Goal: Task Accomplishment & Management: Use online tool/utility

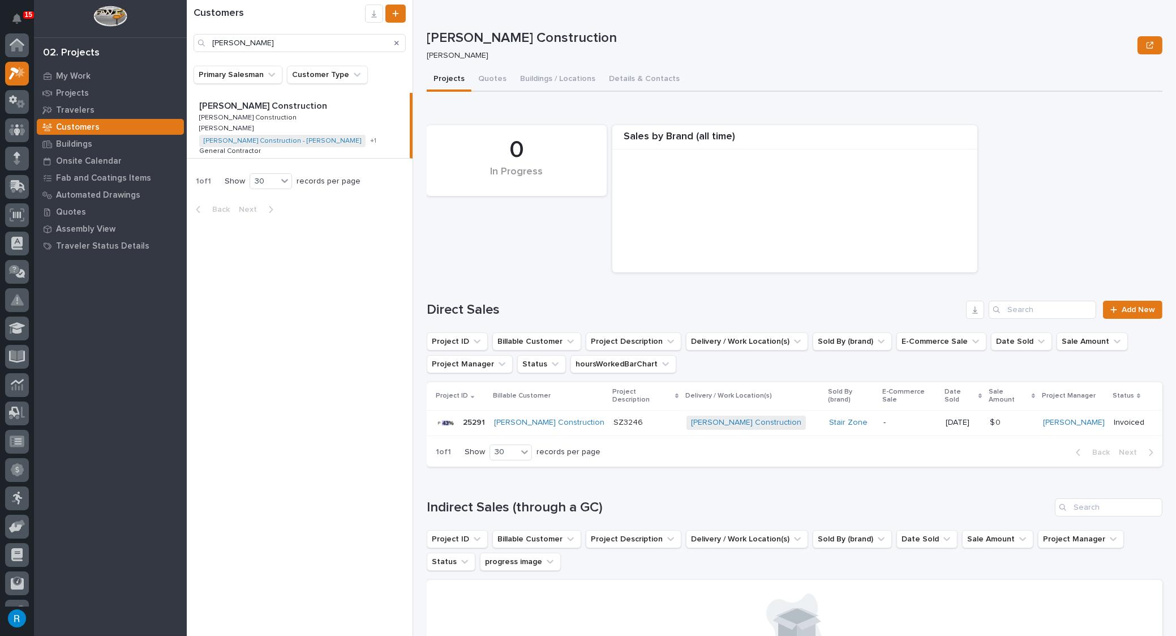
scroll to position [28, 0]
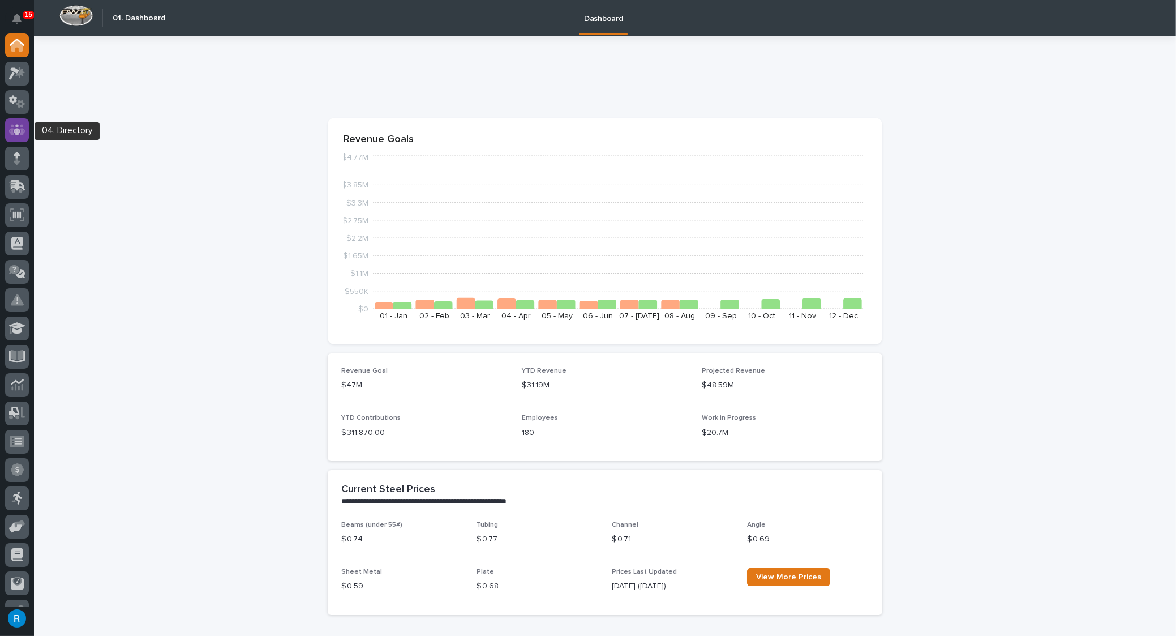
click at [11, 127] on icon at bounding box center [17, 129] width 16 height 13
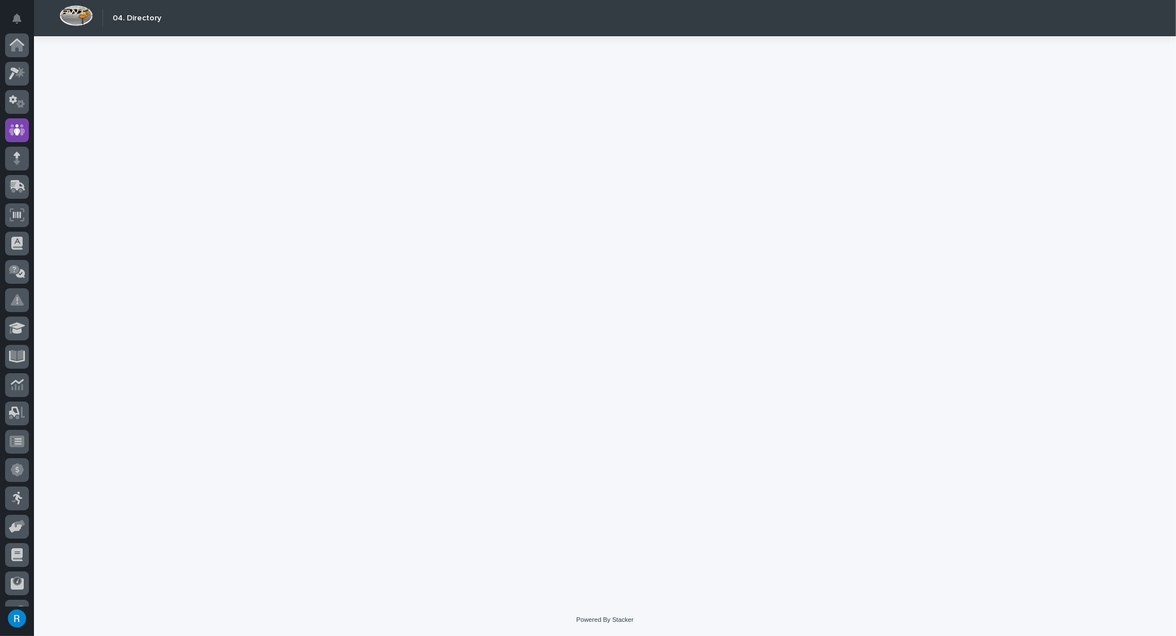
scroll to position [78, 0]
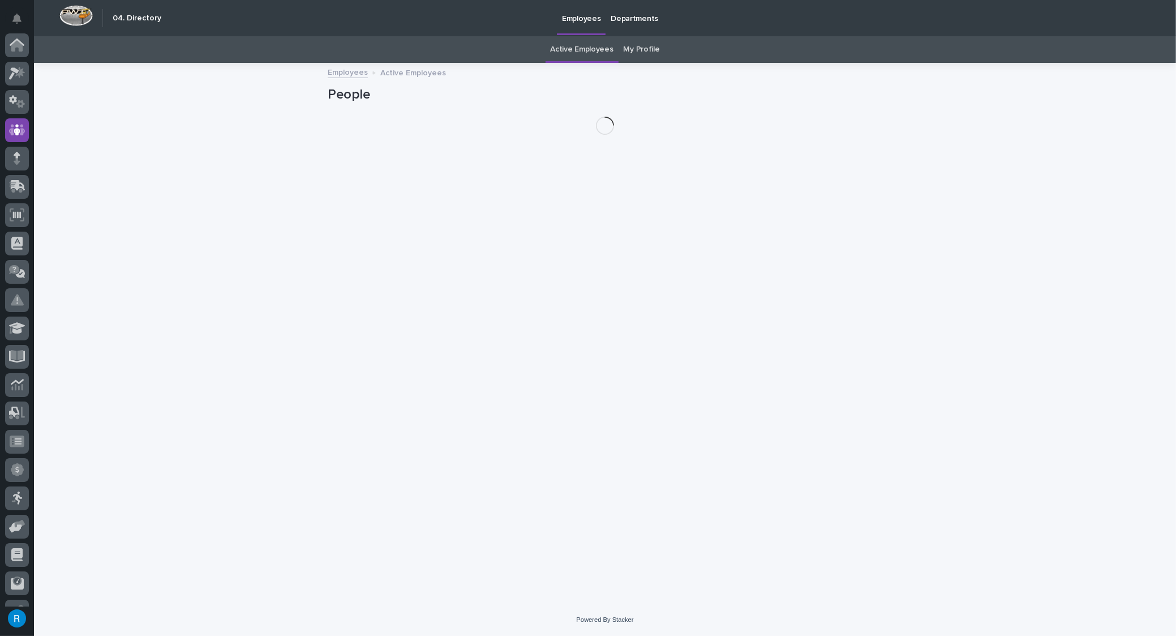
scroll to position [78, 0]
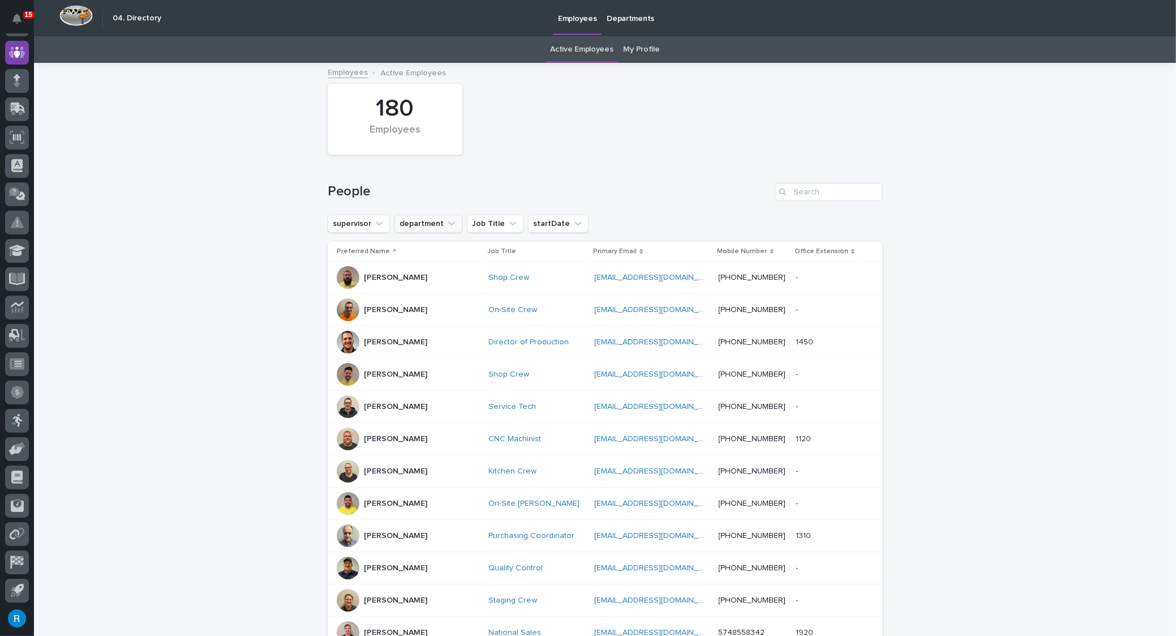
click at [422, 223] on button "department" at bounding box center [429, 224] width 68 height 18
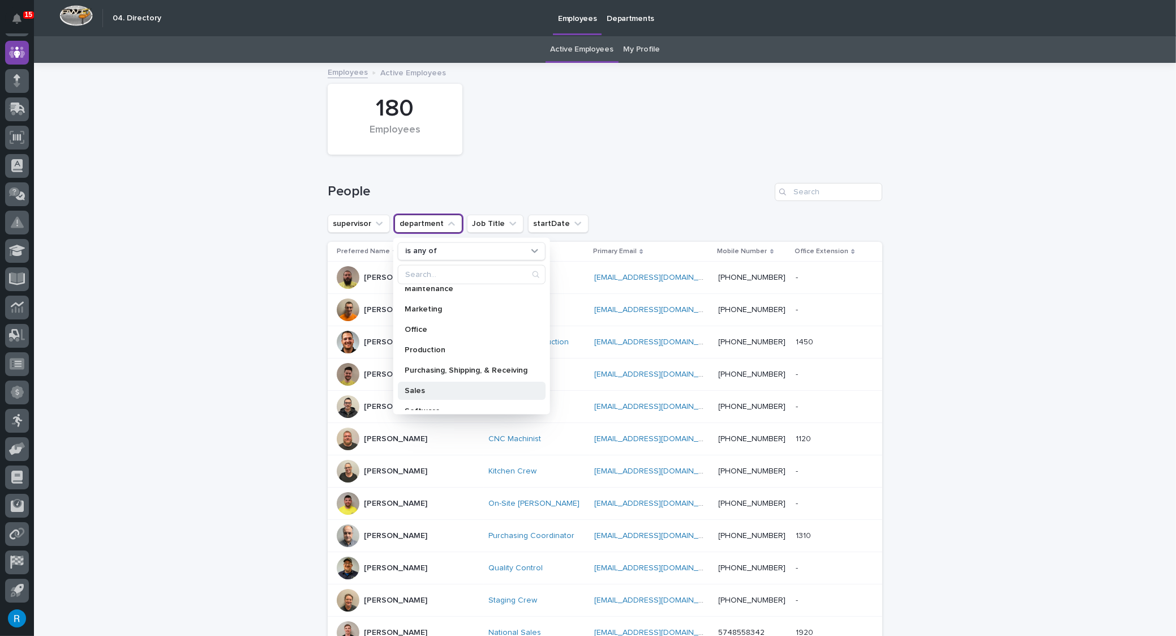
scroll to position [160, 0]
click at [416, 296] on p "Marketing" at bounding box center [466, 299] width 123 height 8
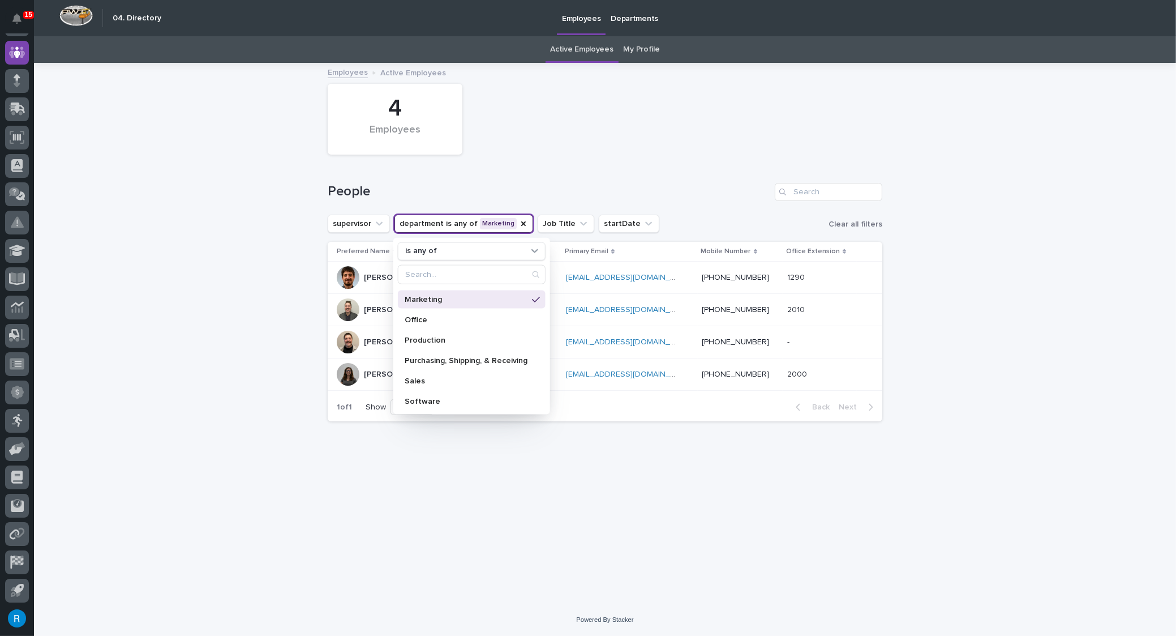
click at [371, 277] on p "Brandon Hershberger" at bounding box center [395, 278] width 63 height 10
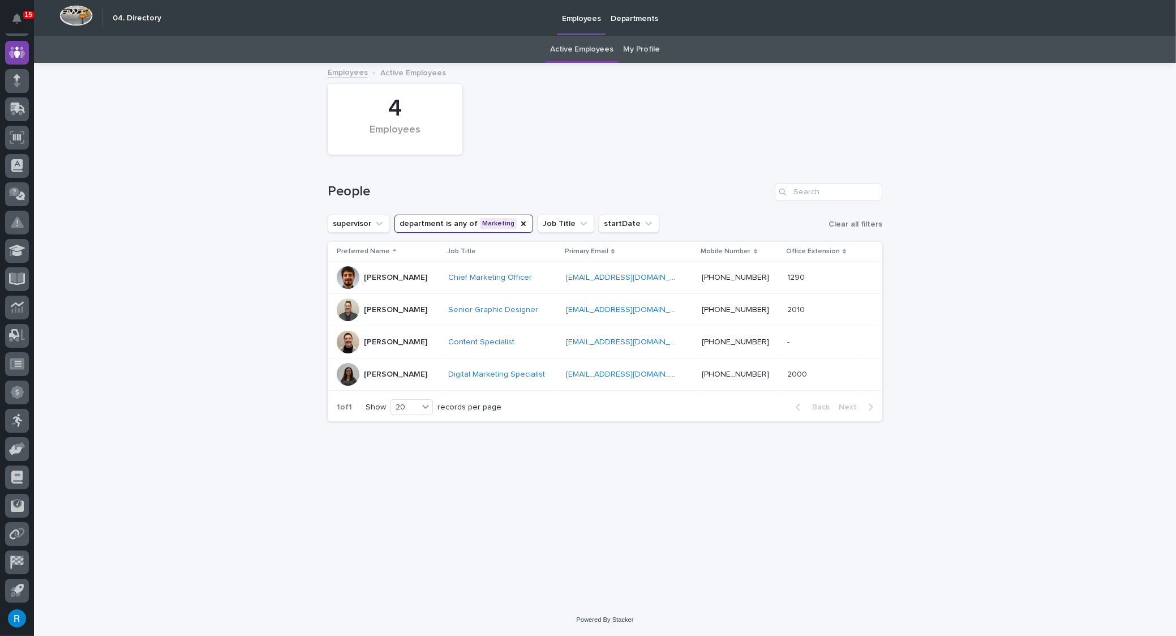
click at [432, 225] on button "department is any of Marketing" at bounding box center [464, 224] width 139 height 18
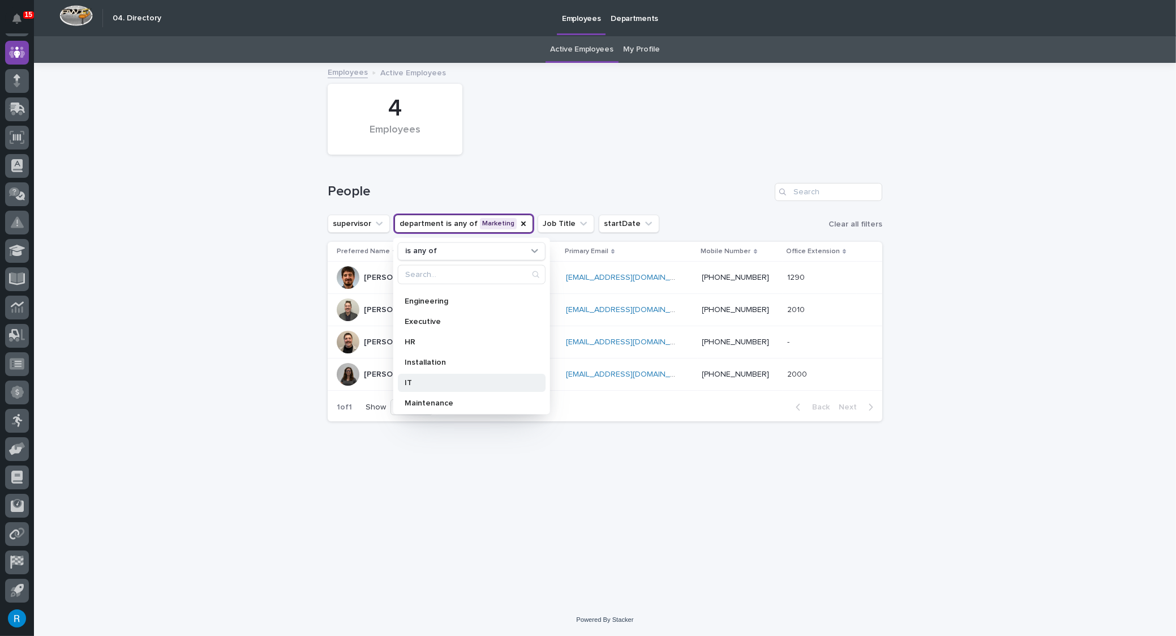
scroll to position [102, 0]
click at [422, 380] on div "Office" at bounding box center [472, 377] width 148 height 18
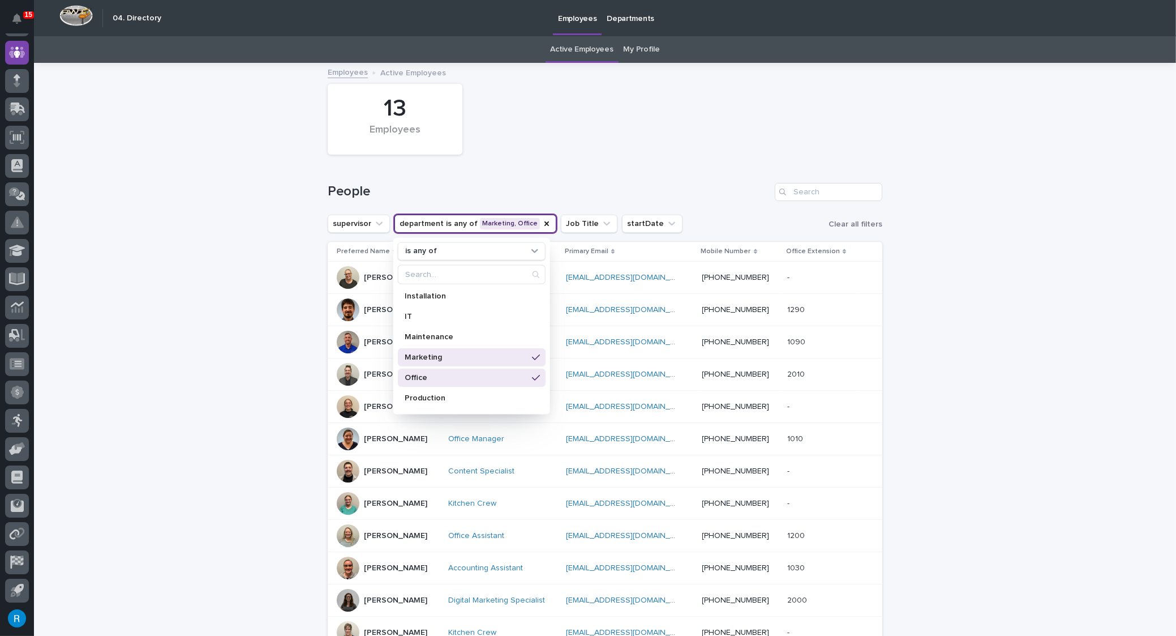
click at [370, 319] on div "Brandon Hershberger" at bounding box center [388, 309] width 102 height 23
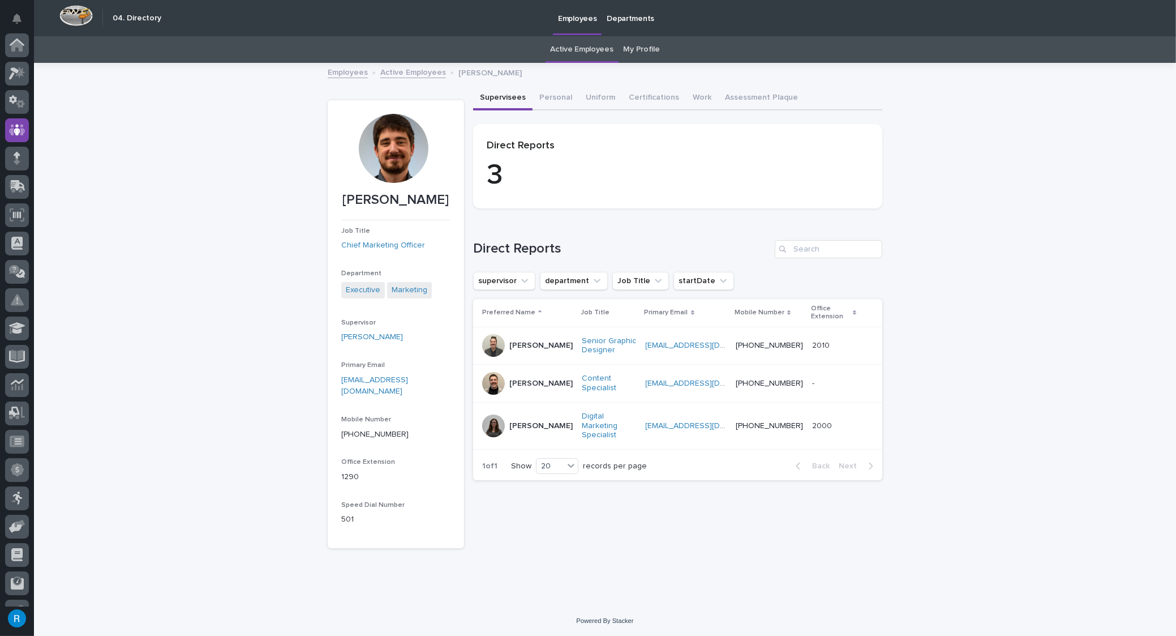
scroll to position [78, 0]
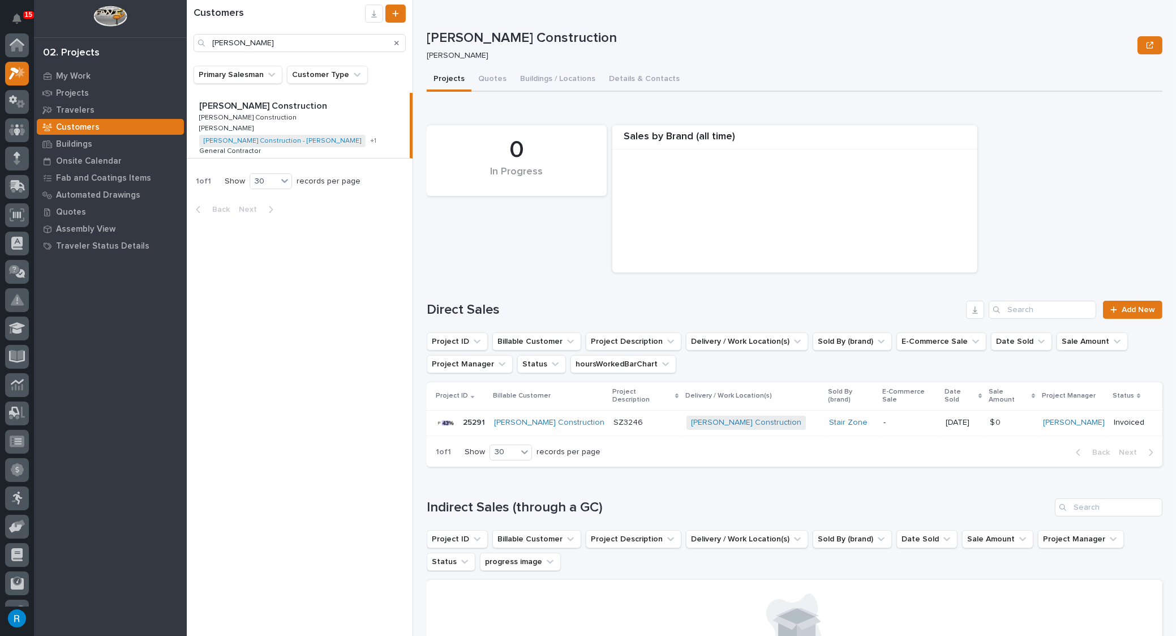
scroll to position [28, 0]
click at [894, 418] on p "-" at bounding box center [910, 423] width 53 height 10
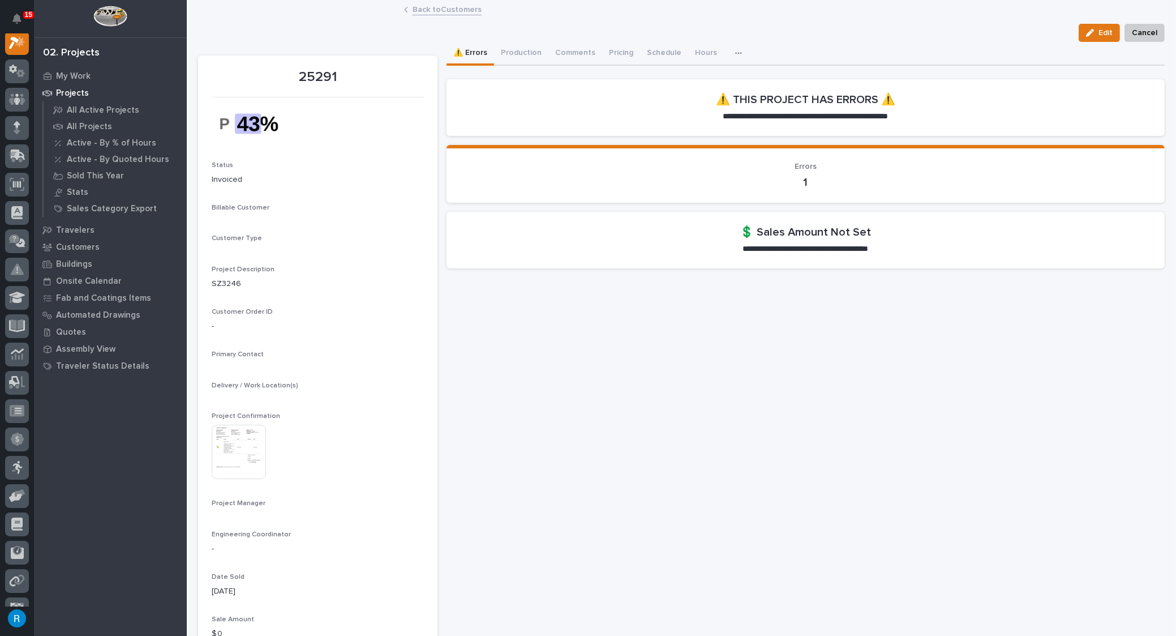
scroll to position [28, 0]
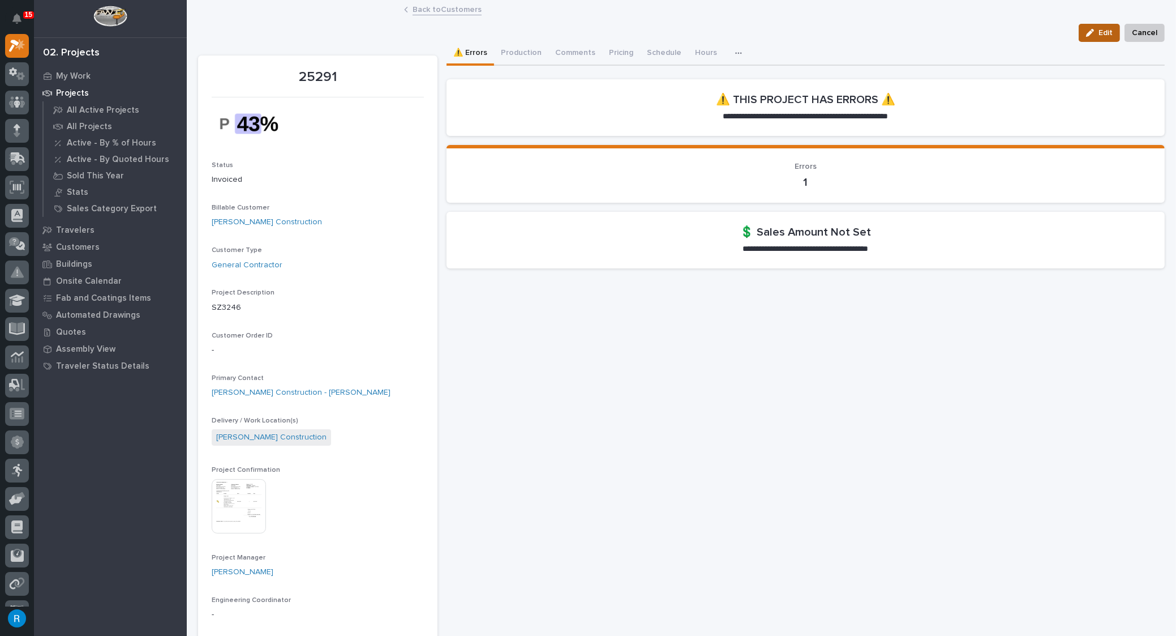
click at [1099, 36] on span "Edit" at bounding box center [1106, 33] width 14 height 10
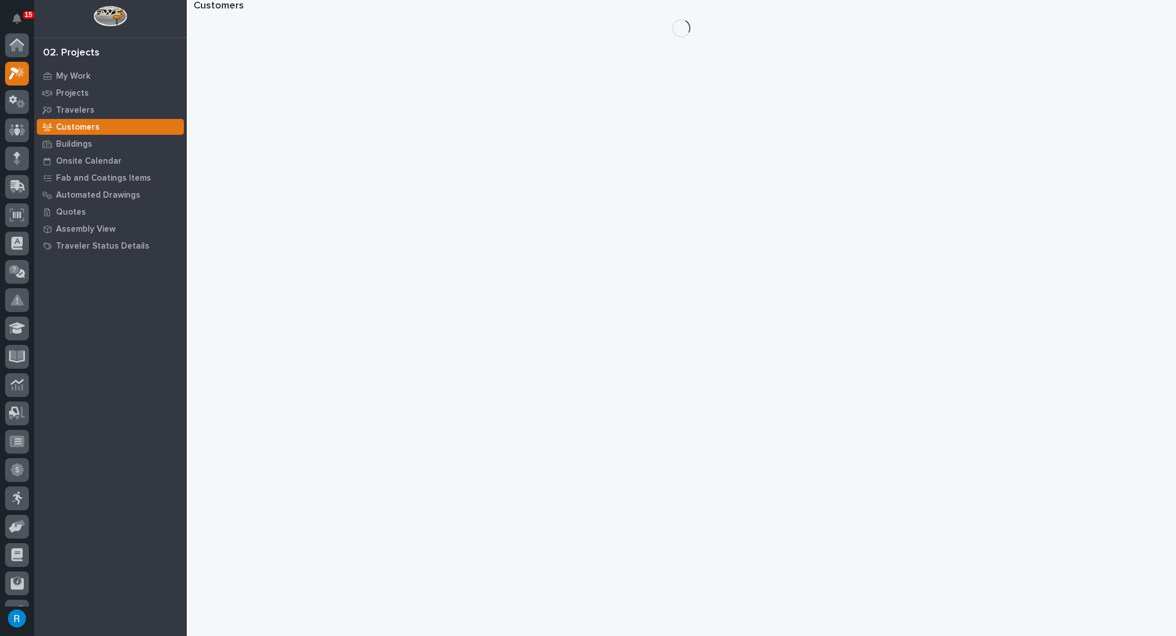
scroll to position [31, 0]
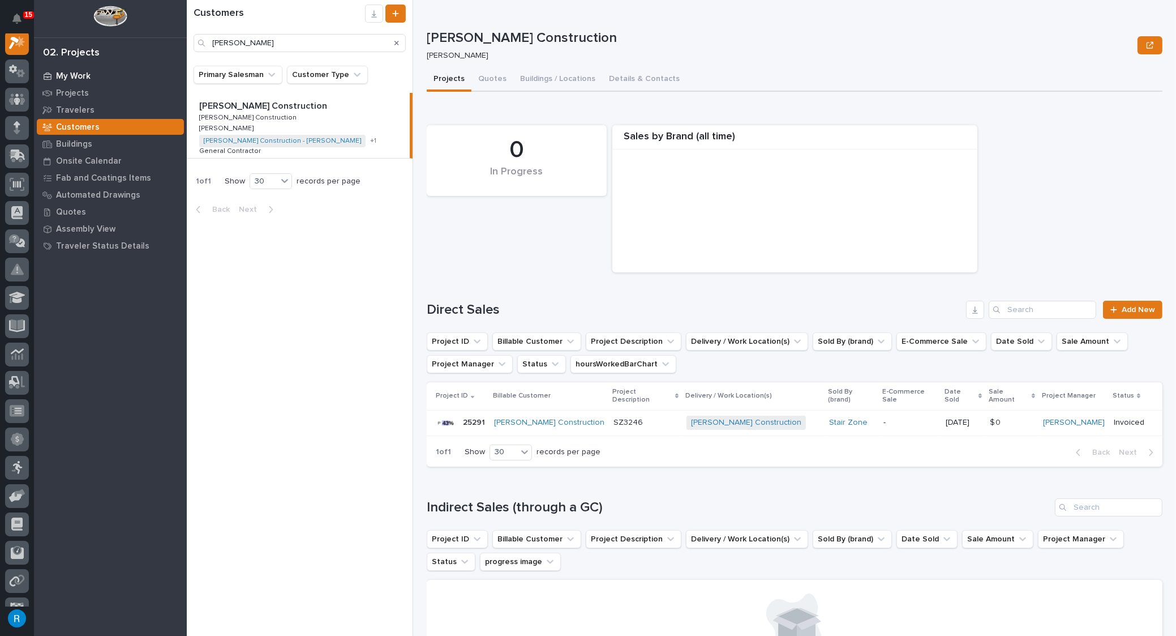
click at [66, 72] on p "My Work" at bounding box center [73, 76] width 35 height 10
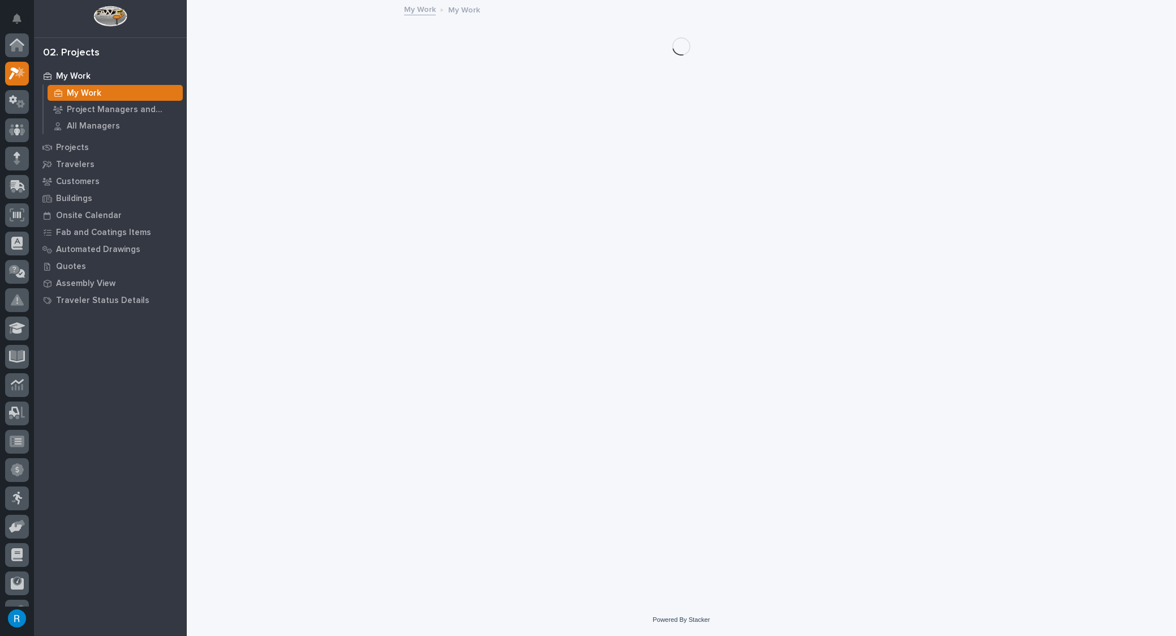
scroll to position [28, 0]
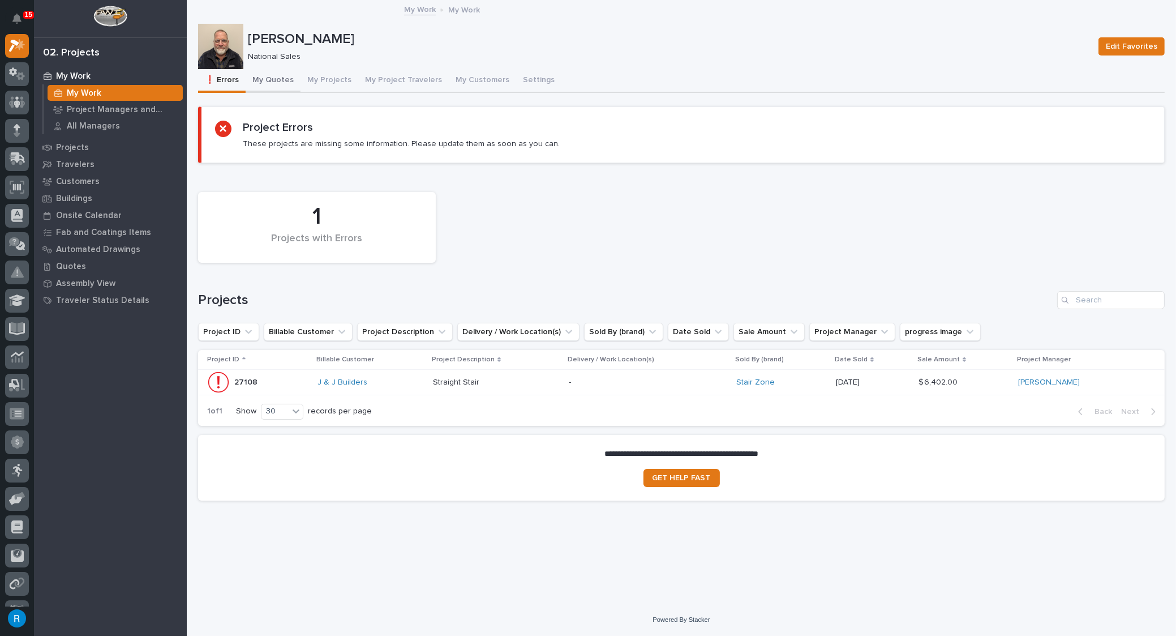
click at [261, 75] on button "My Quotes" at bounding box center [273, 81] width 55 height 24
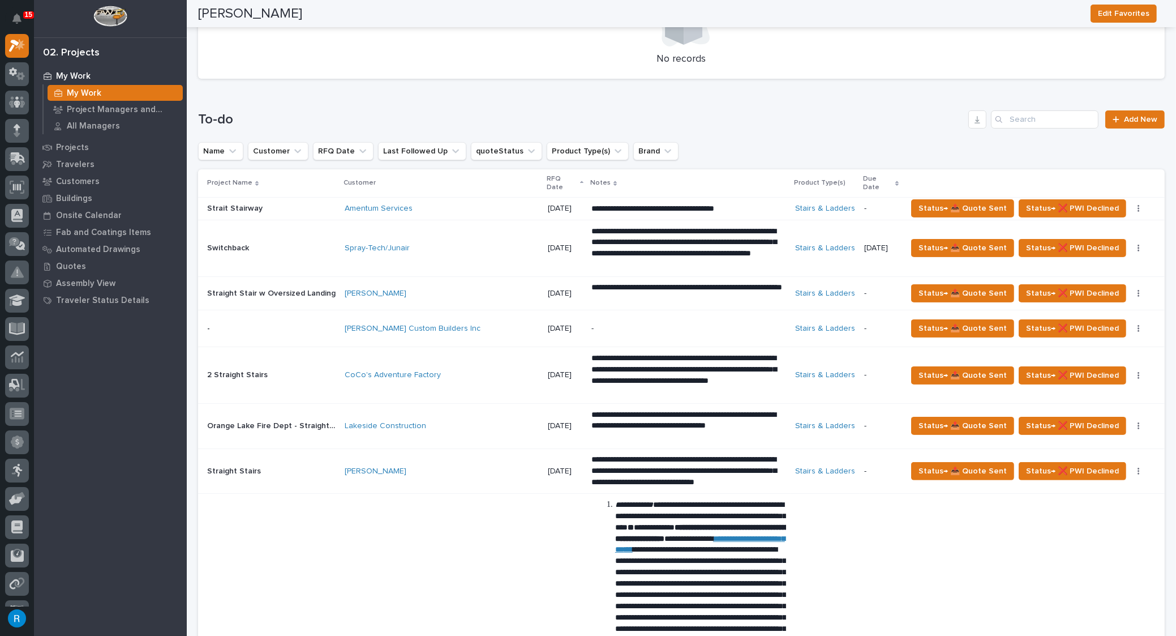
scroll to position [102, 0]
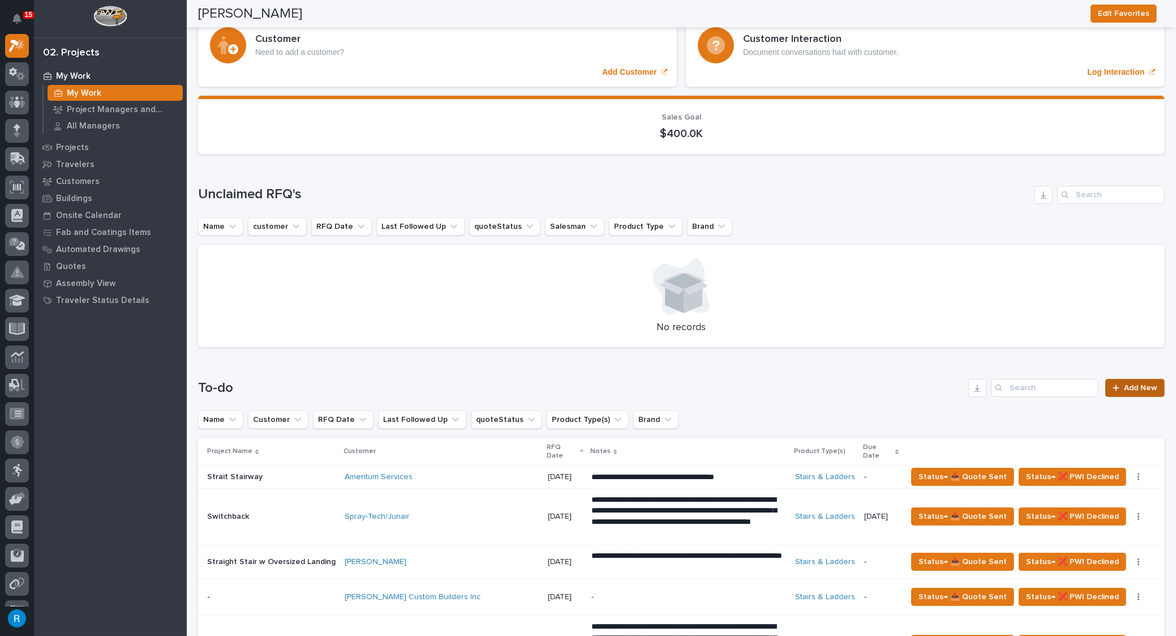
click at [1130, 391] on link "Add New" at bounding box center [1135, 388] width 59 height 18
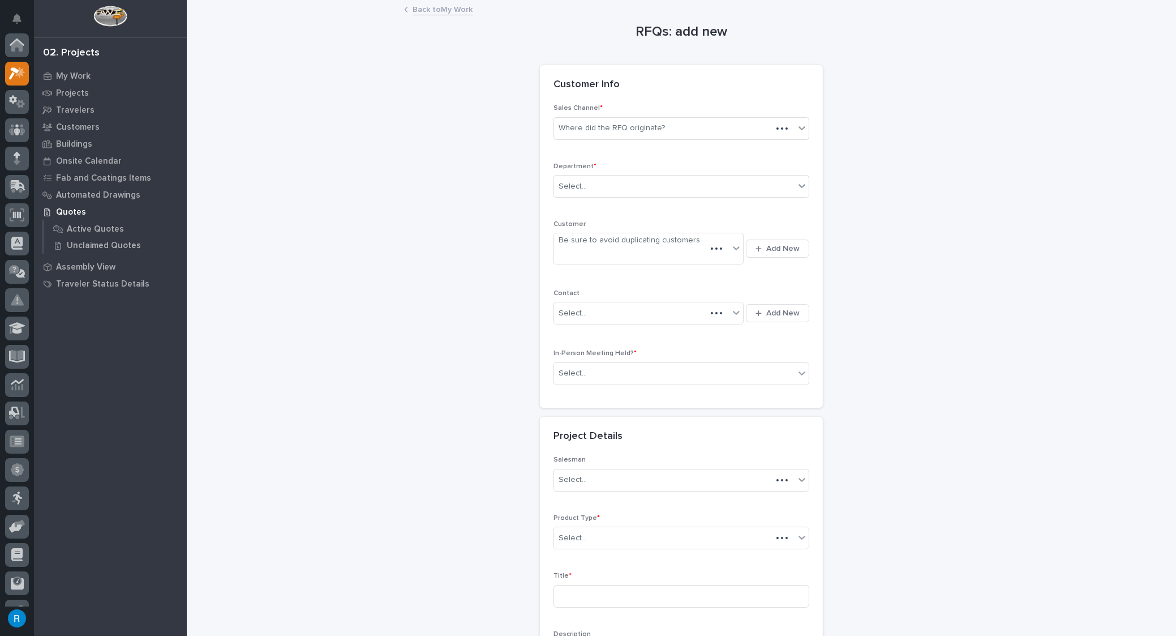
scroll to position [28, 0]
click at [688, 127] on div "Where did the RFQ originate?" at bounding box center [674, 128] width 241 height 19
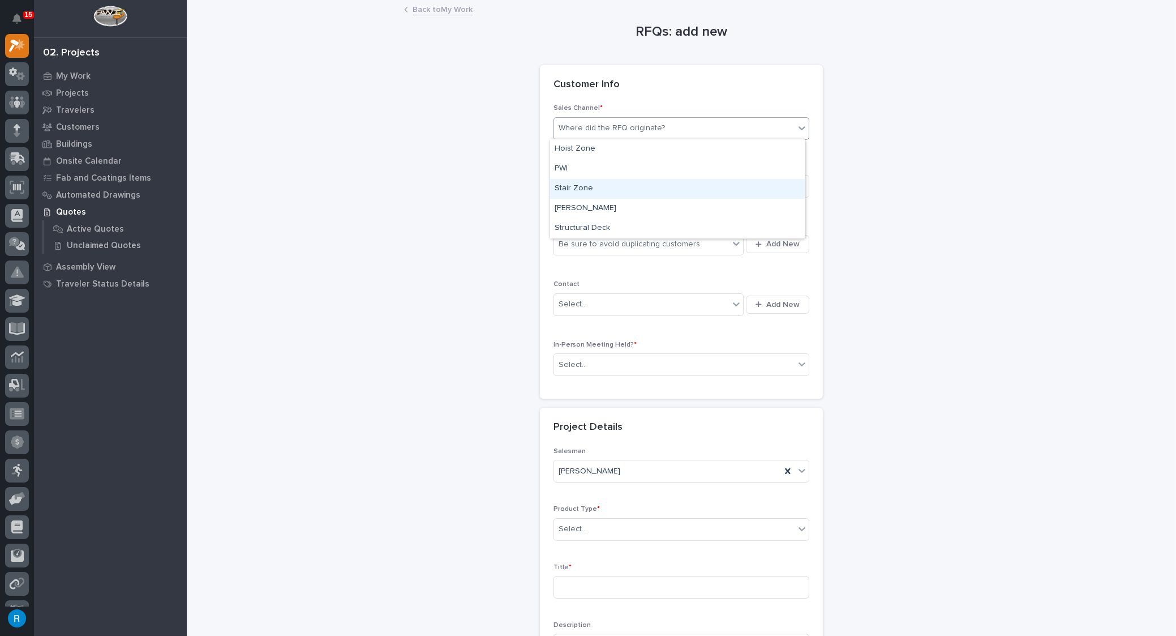
click at [570, 193] on div "Stair Zone" at bounding box center [677, 189] width 255 height 20
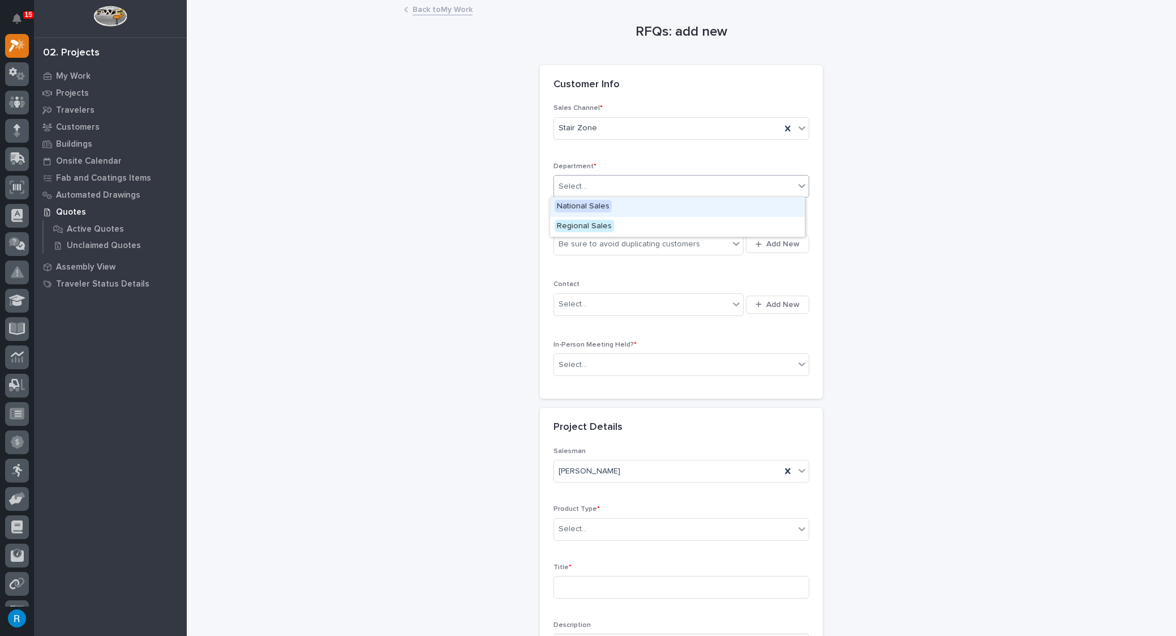
click at [613, 189] on div "Select..." at bounding box center [674, 186] width 241 height 19
click at [568, 204] on span "National Sales" at bounding box center [583, 206] width 57 height 12
click at [710, 243] on div "Be sure to avoid duplicating customers" at bounding box center [641, 244] width 175 height 19
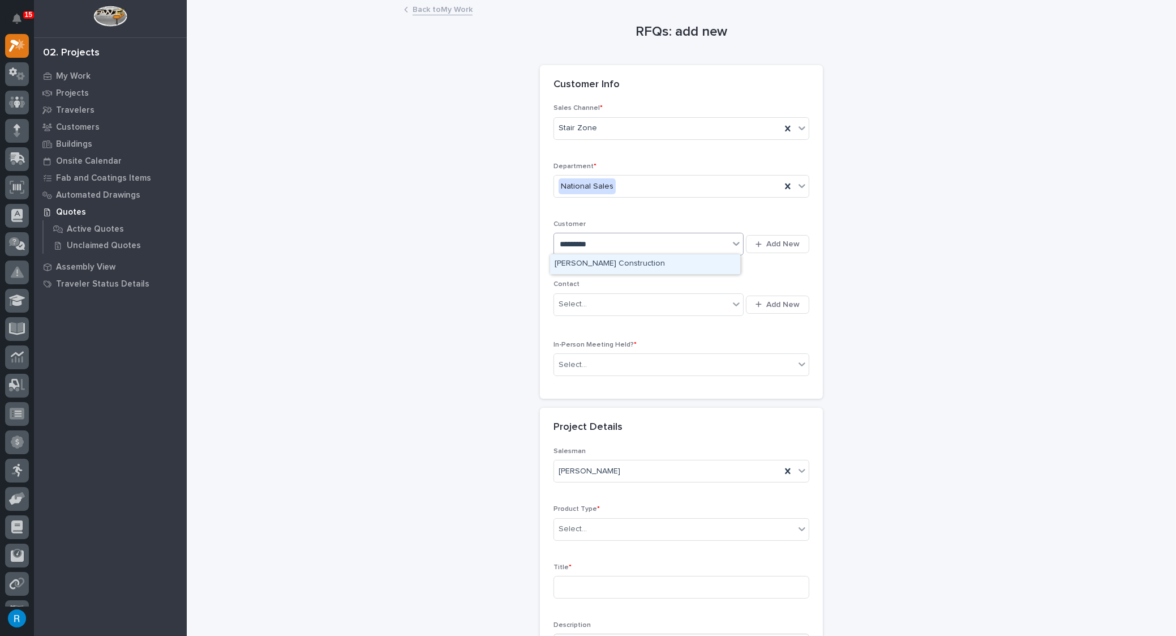
type input "**********"
click at [621, 262] on div "Gary Jones Construction" at bounding box center [645, 264] width 190 height 20
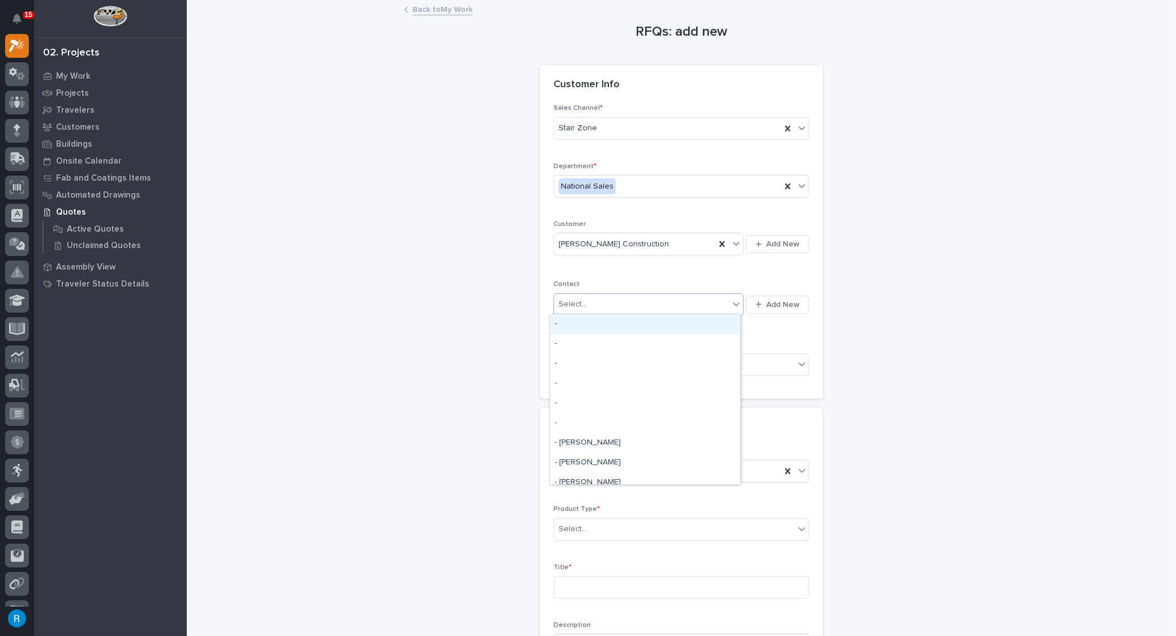
click at [646, 309] on div "Select..." at bounding box center [641, 304] width 175 height 19
type input "******"
click at [628, 322] on div "Gary Jones Construction - Korrie Smith" at bounding box center [645, 324] width 190 height 20
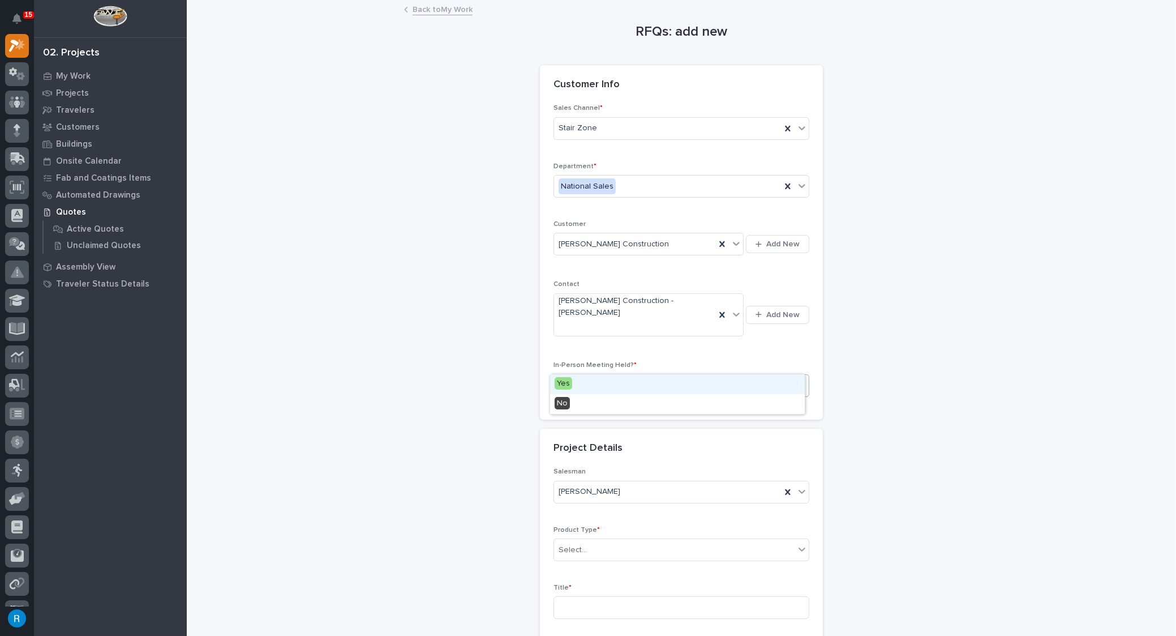
click at [616, 376] on div "Select..." at bounding box center [674, 385] width 241 height 19
click at [557, 403] on span "No" at bounding box center [562, 403] width 15 height 12
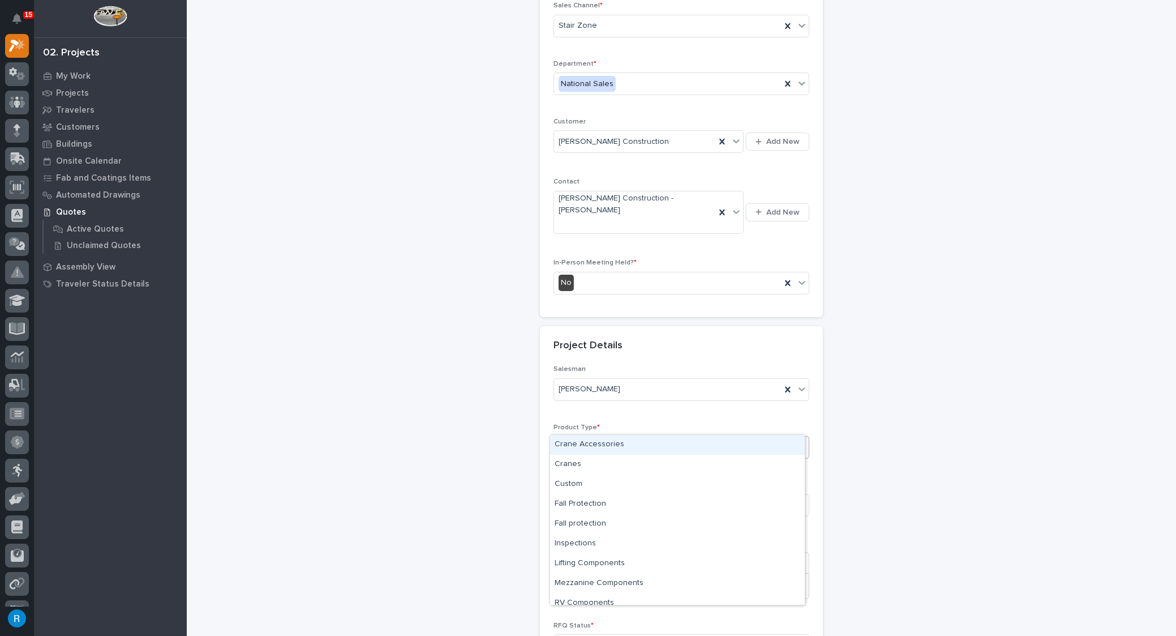
click at [589, 438] on div "Select..." at bounding box center [674, 447] width 241 height 19
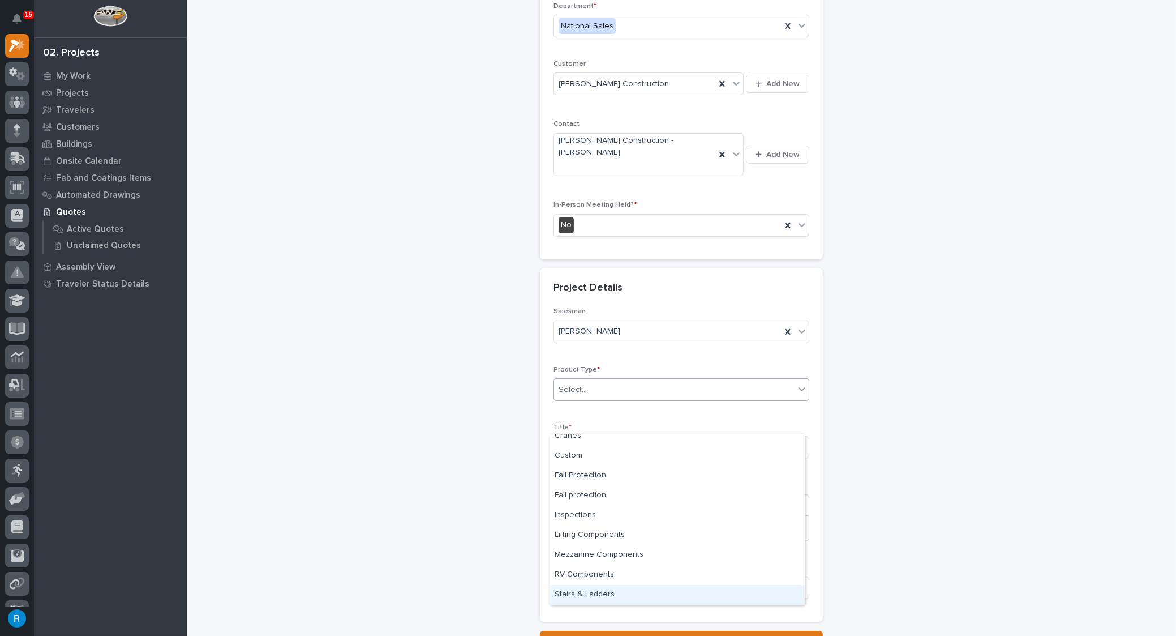
scroll to position [237, 0]
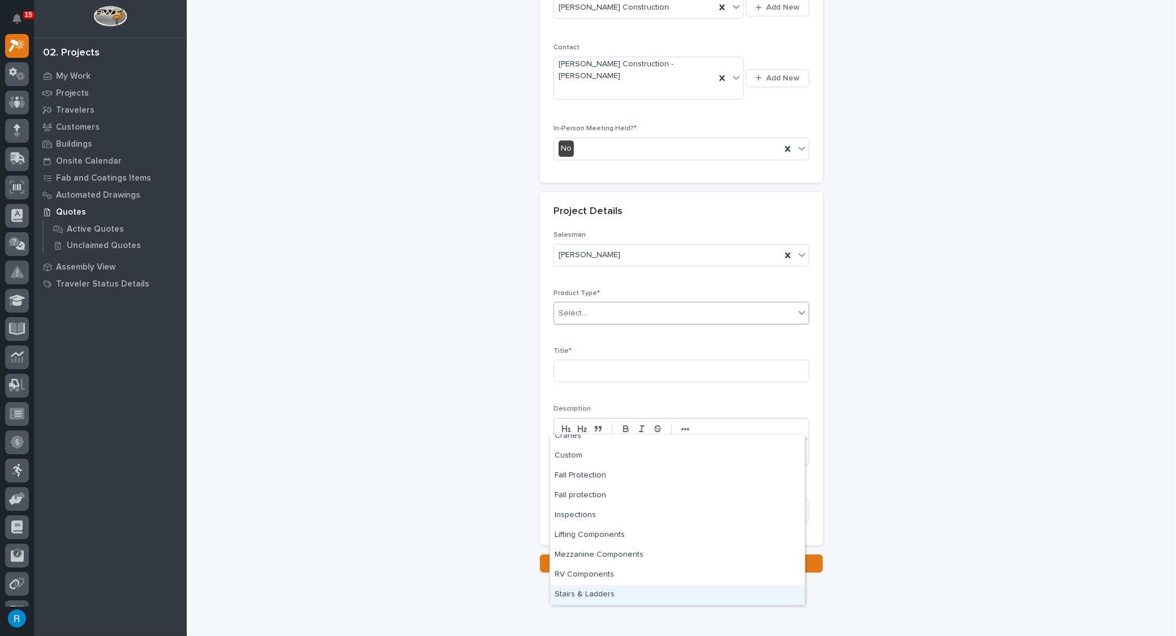
click at [579, 593] on div "Stairs & Ladders" at bounding box center [677, 595] width 255 height 20
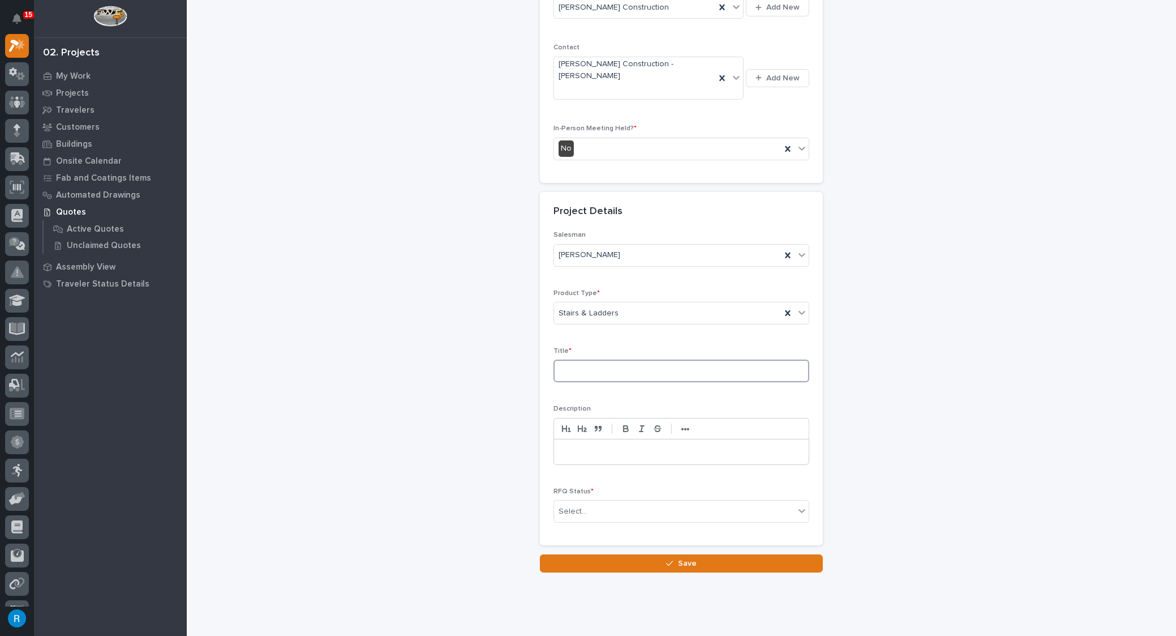
click at [564, 360] on input at bounding box center [682, 371] width 256 height 23
click at [565, 360] on input at bounding box center [682, 371] width 256 height 23
click at [563, 360] on input at bounding box center [682, 371] width 256 height 23
type input "L Stair Redox Bio-Nutrients"
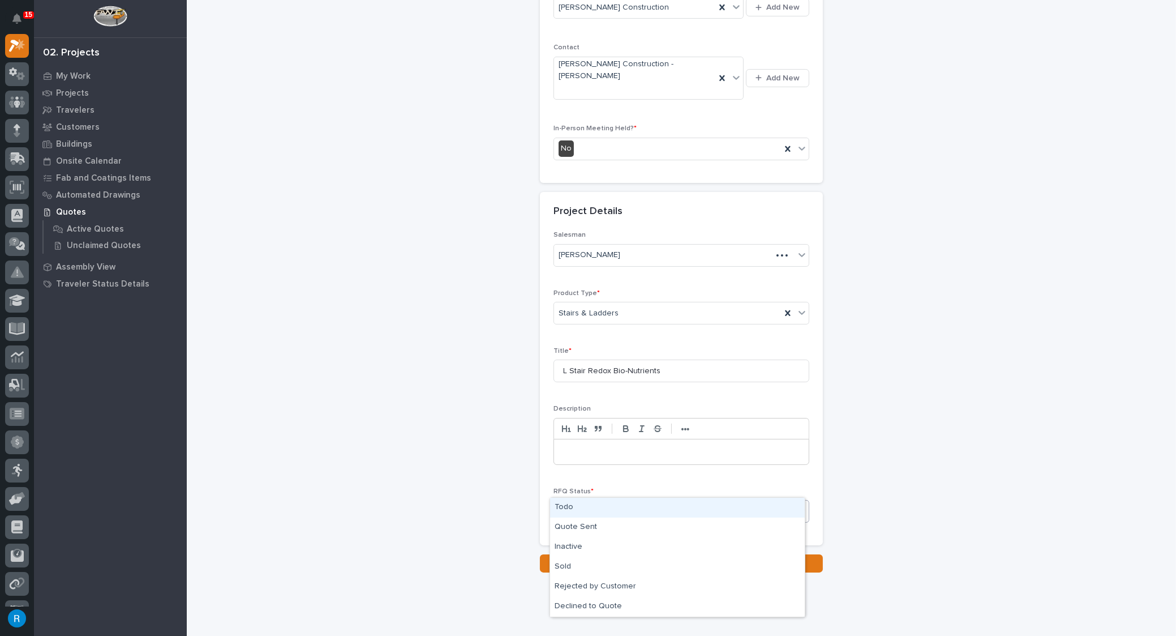
click at [605, 502] on div "Select..." at bounding box center [674, 511] width 241 height 19
click at [567, 506] on div "Todo" at bounding box center [677, 508] width 255 height 20
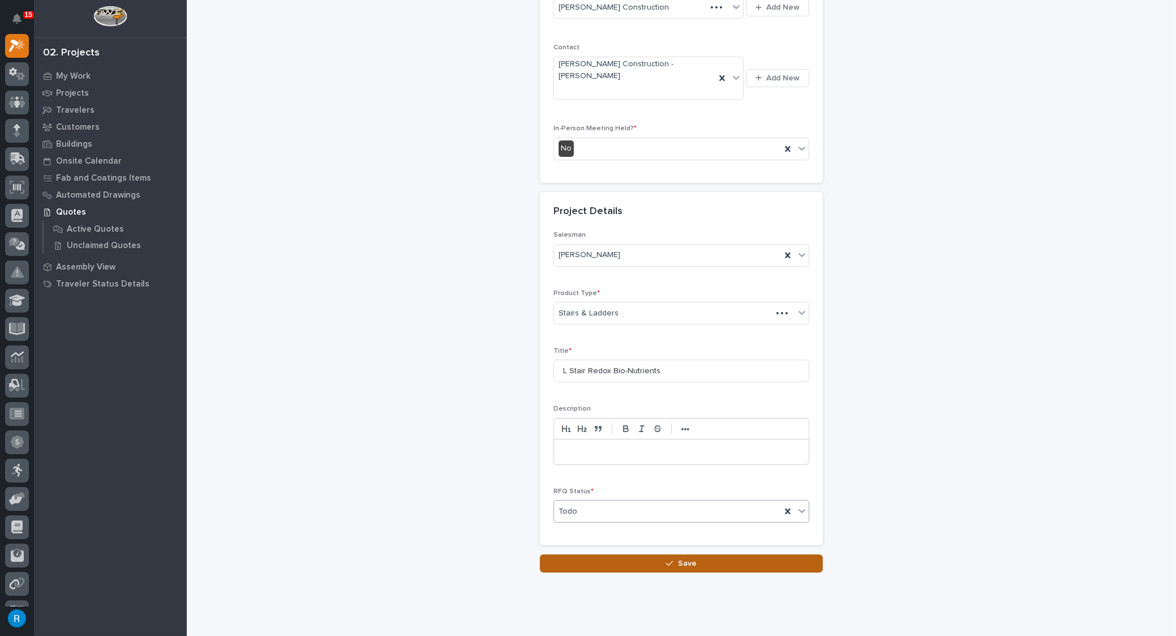
click at [688, 558] on span "Save" at bounding box center [687, 563] width 19 height 10
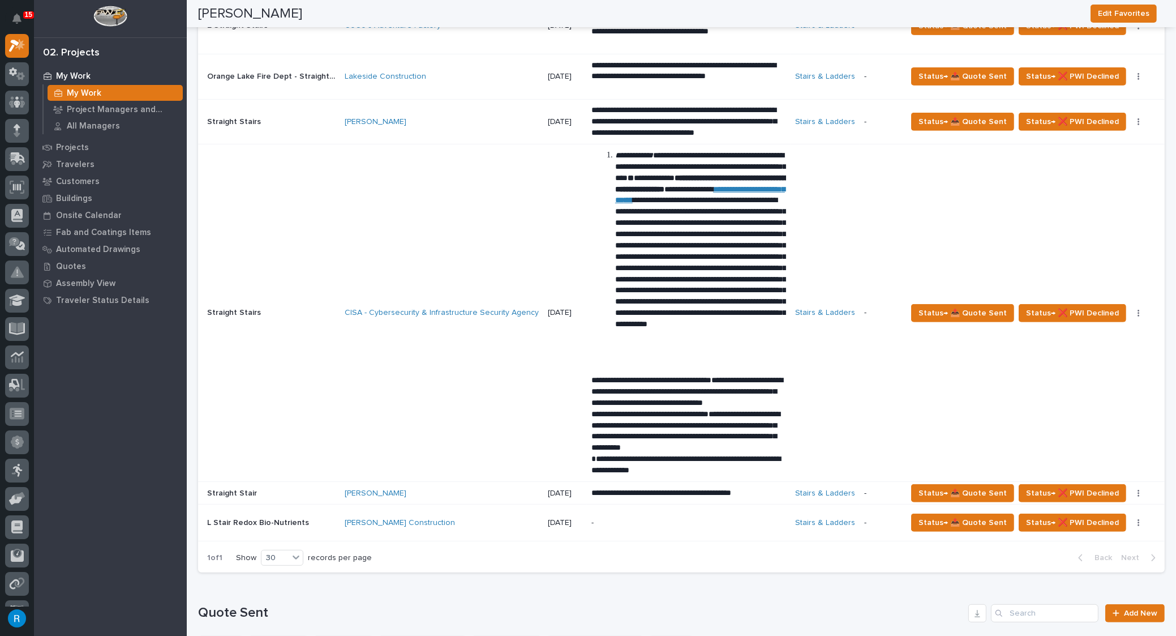
scroll to position [772, 0]
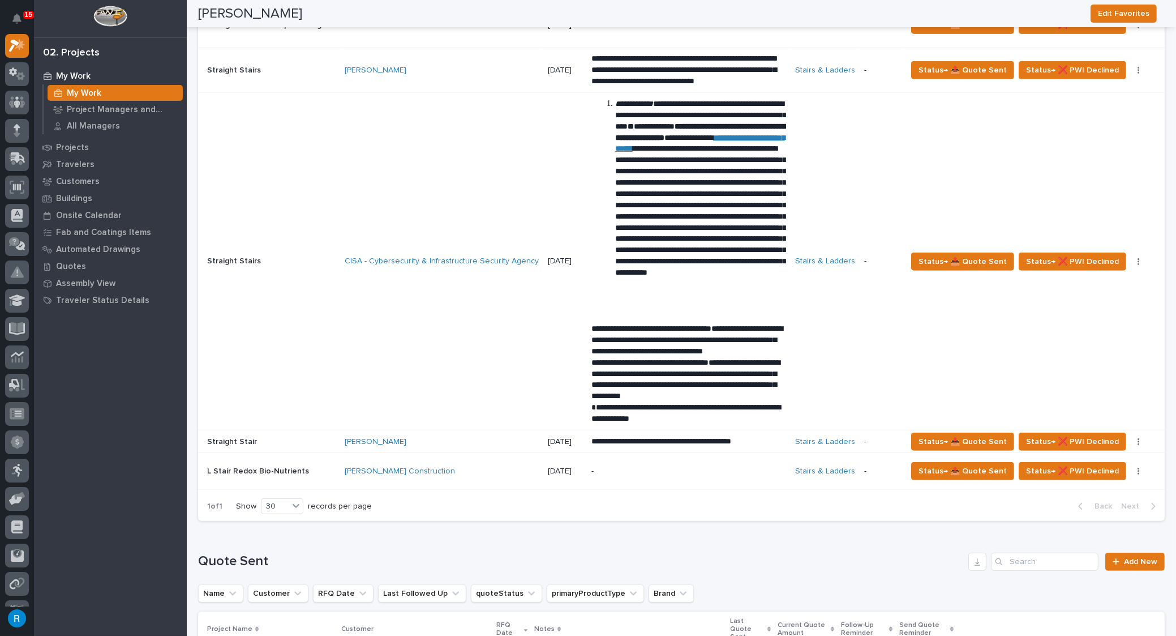
click at [640, 467] on p "-" at bounding box center [689, 472] width 195 height 10
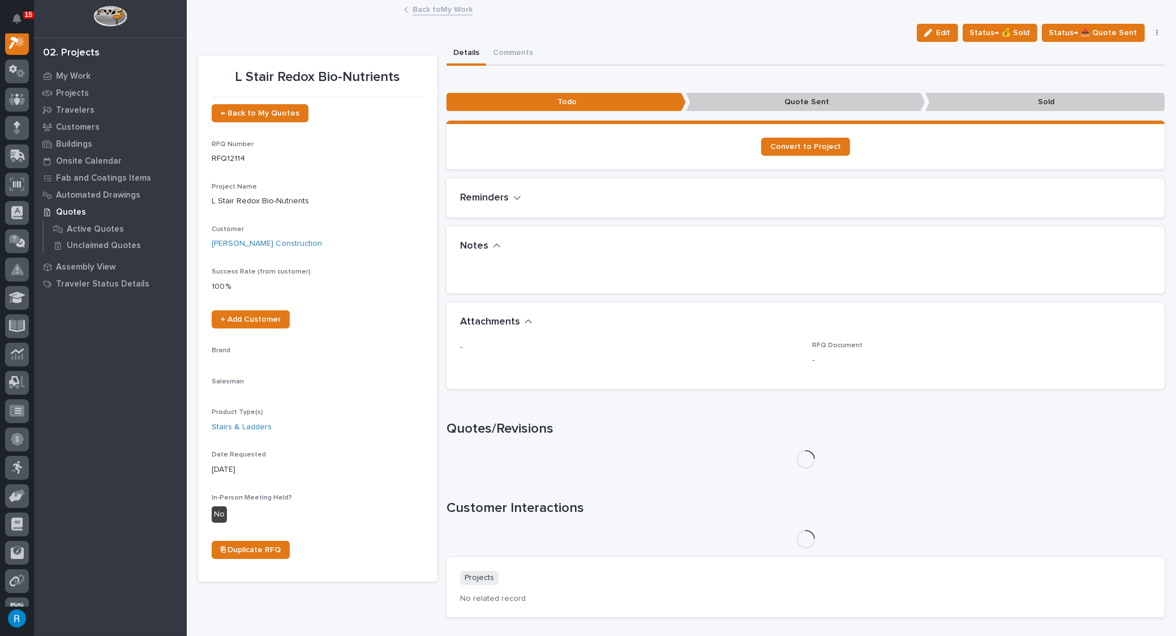
scroll to position [28, 0]
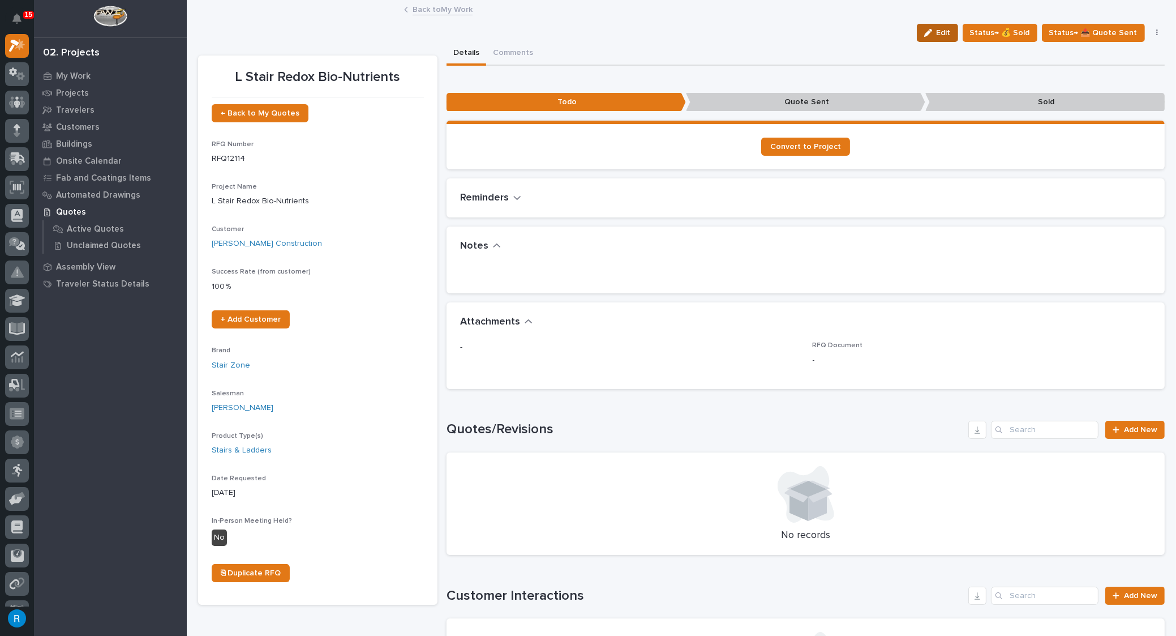
click at [941, 31] on span "Edit" at bounding box center [944, 33] width 14 height 10
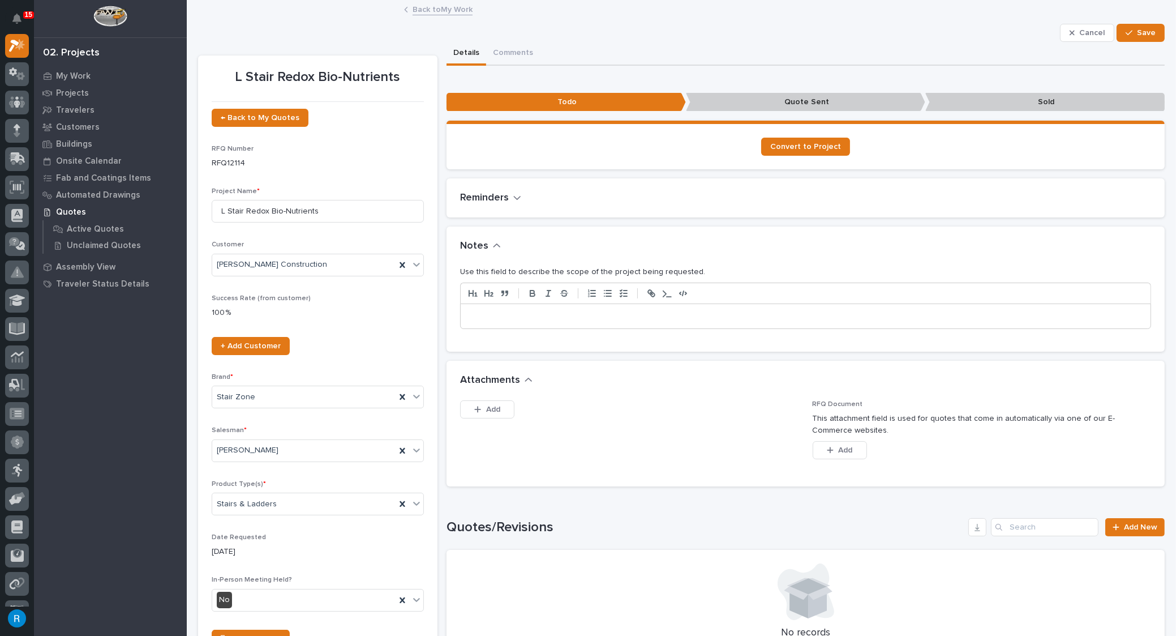
click at [497, 313] on p at bounding box center [805, 316] width 673 height 11
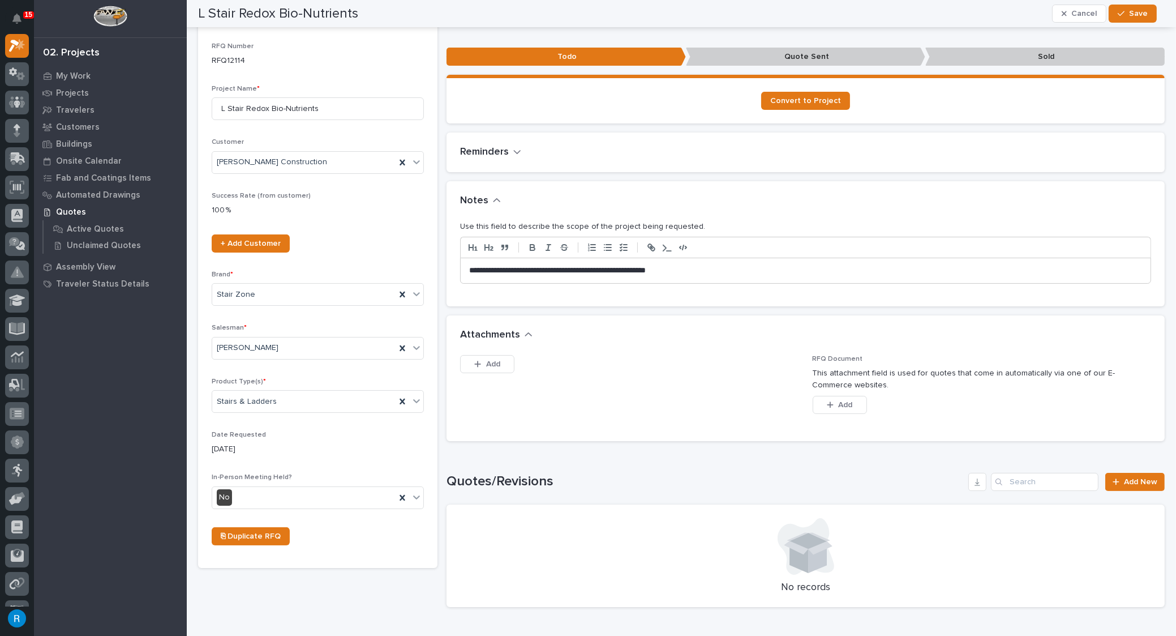
scroll to position [0, 0]
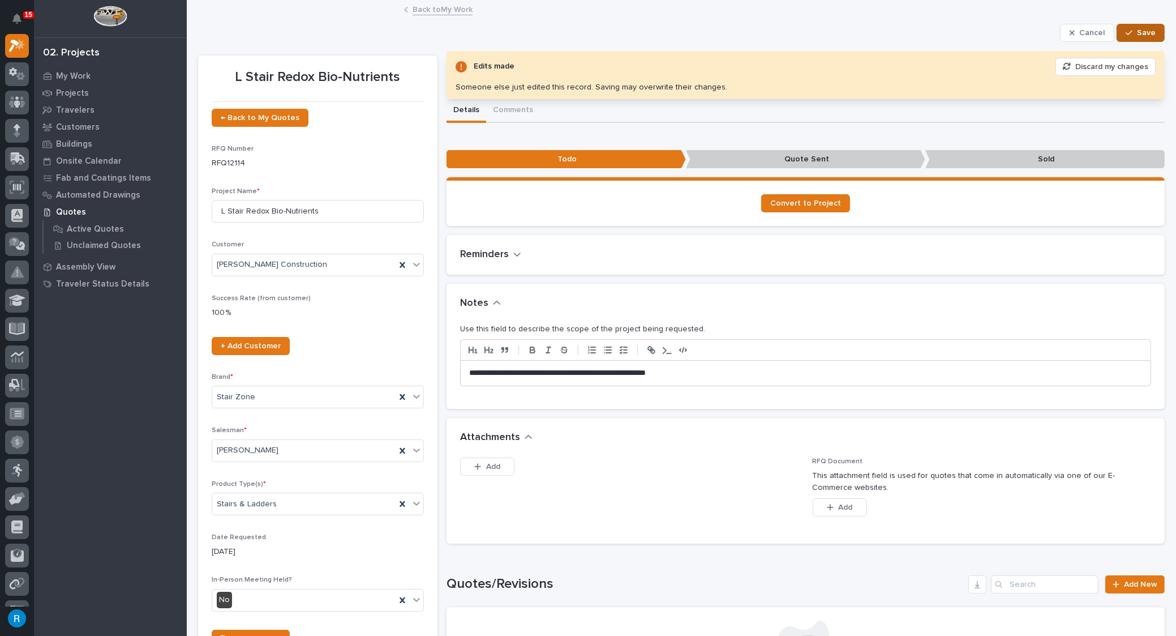
click at [1137, 33] on span "Save" at bounding box center [1146, 33] width 19 height 10
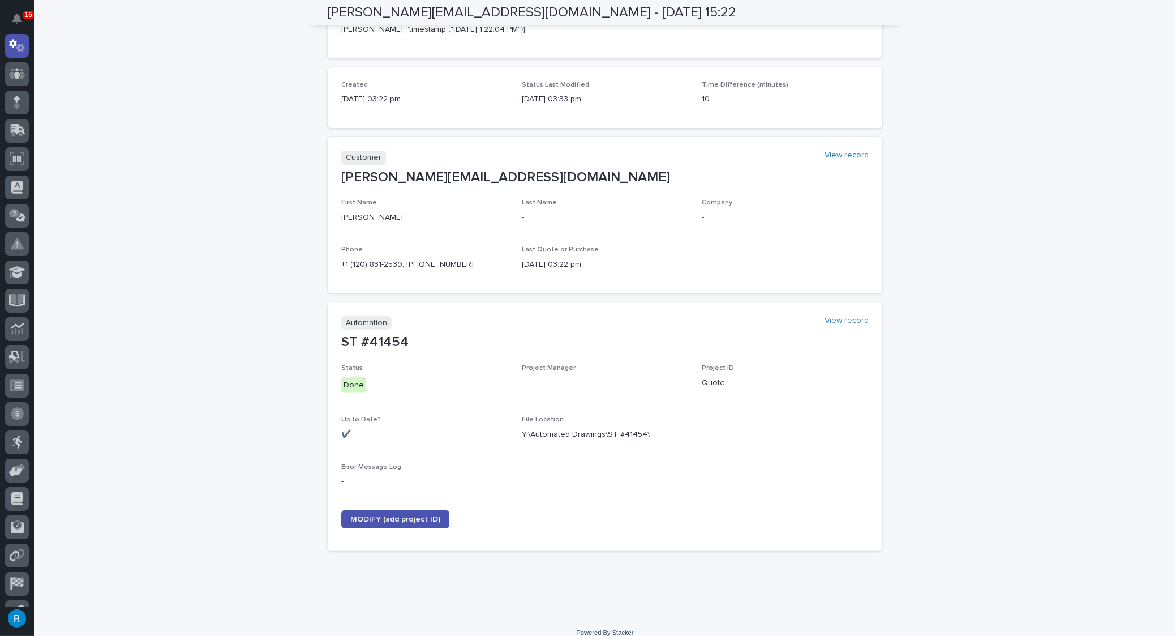
scroll to position [11, 0]
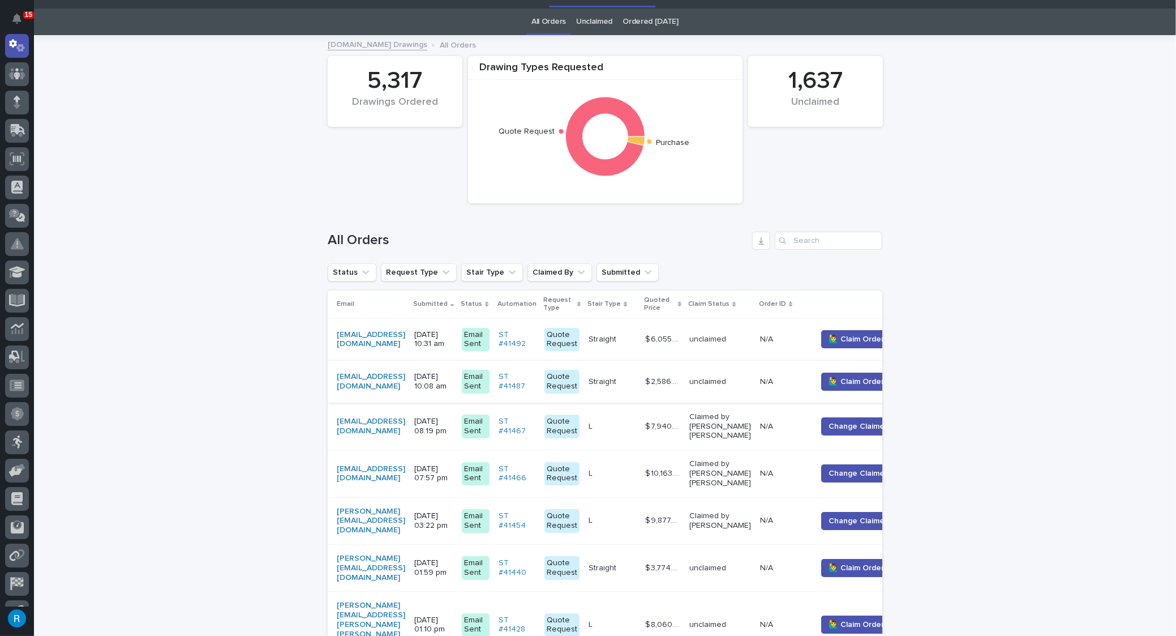
scroll to position [51, 0]
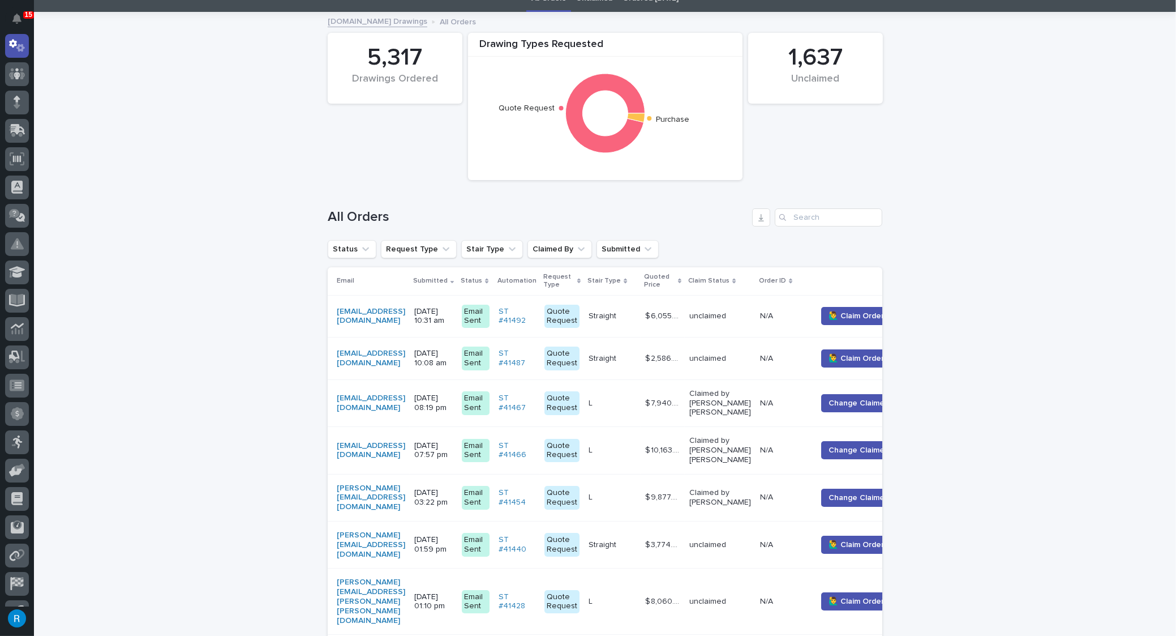
click at [636, 493] on p at bounding box center [613, 498] width 48 height 10
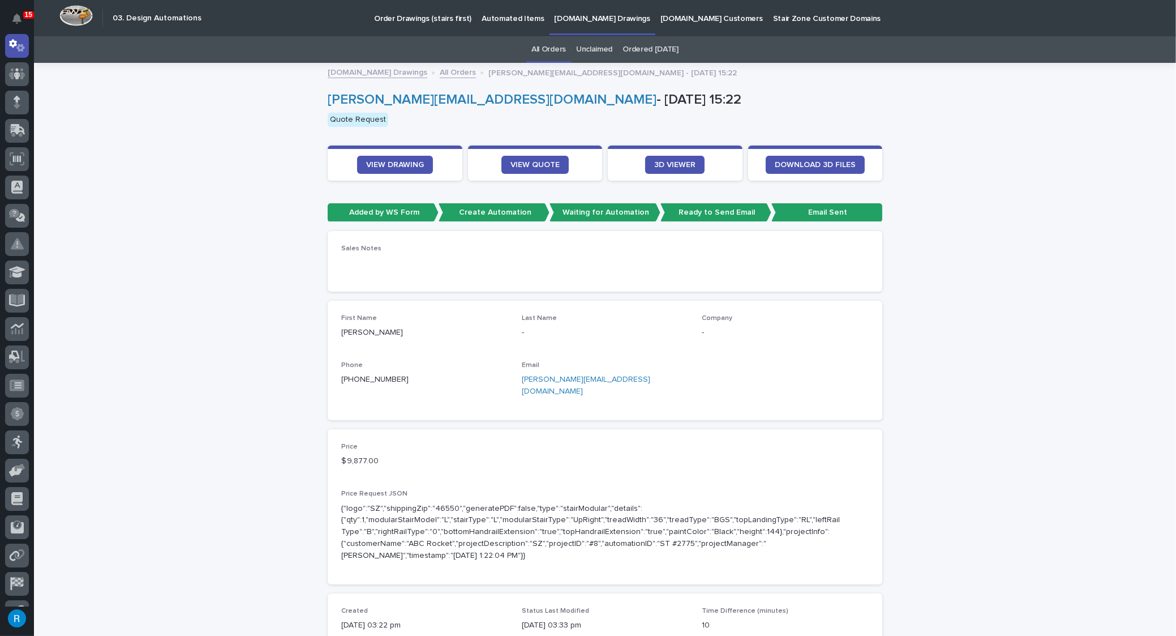
click at [495, 15] on p "Automated Items" at bounding box center [513, 12] width 62 height 24
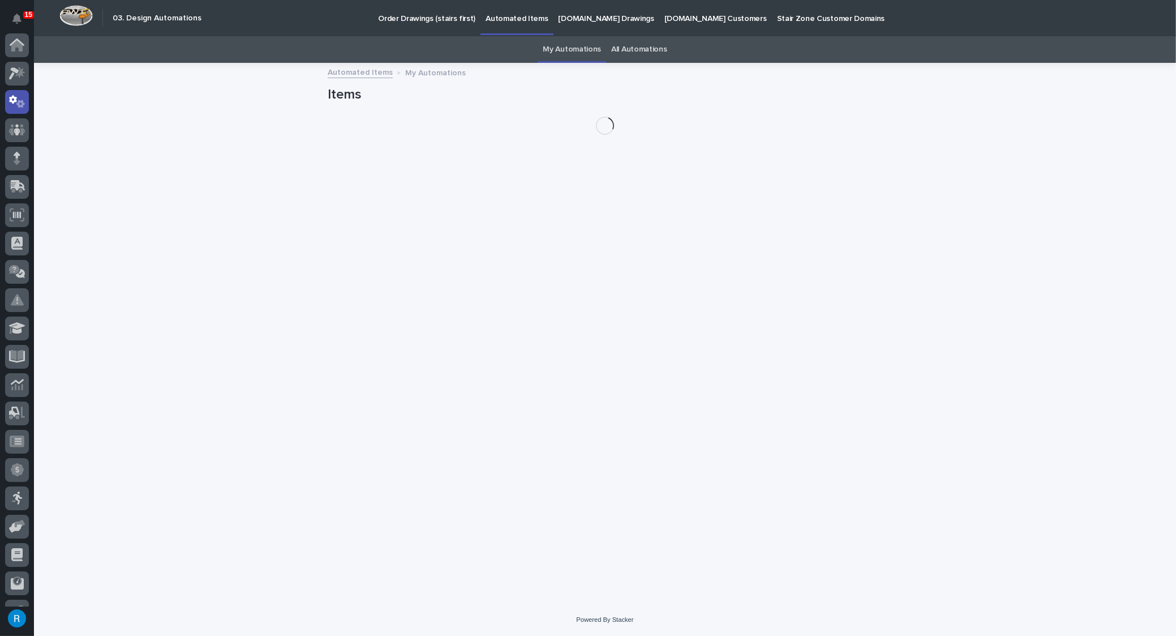
scroll to position [56, 0]
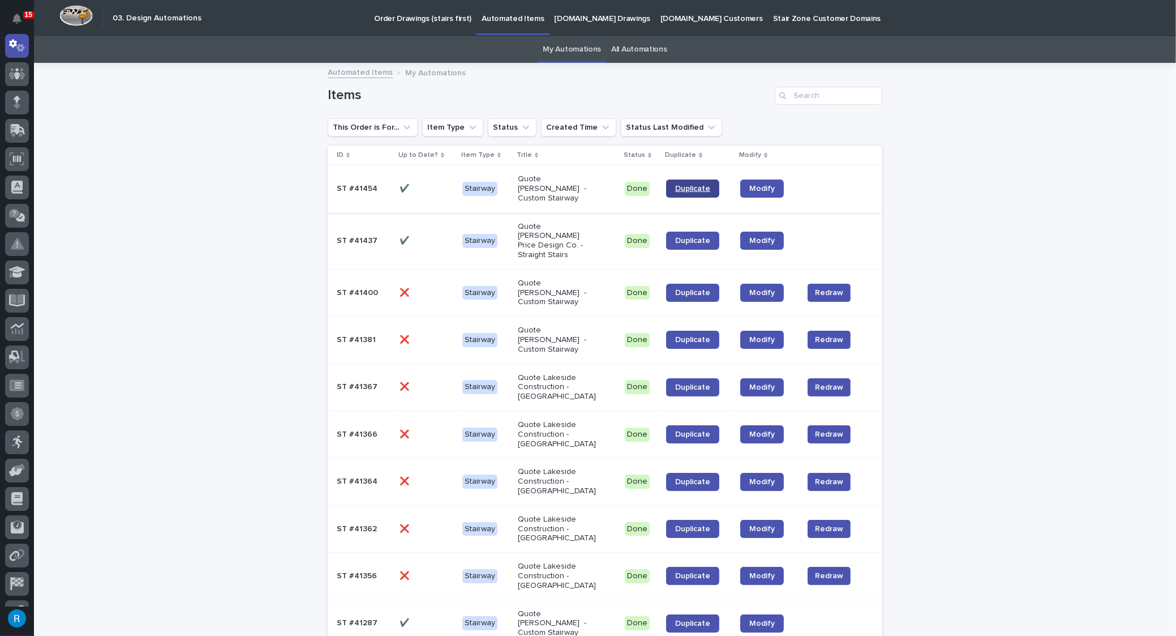
click at [694, 186] on span "Duplicate" at bounding box center [692, 189] width 35 height 8
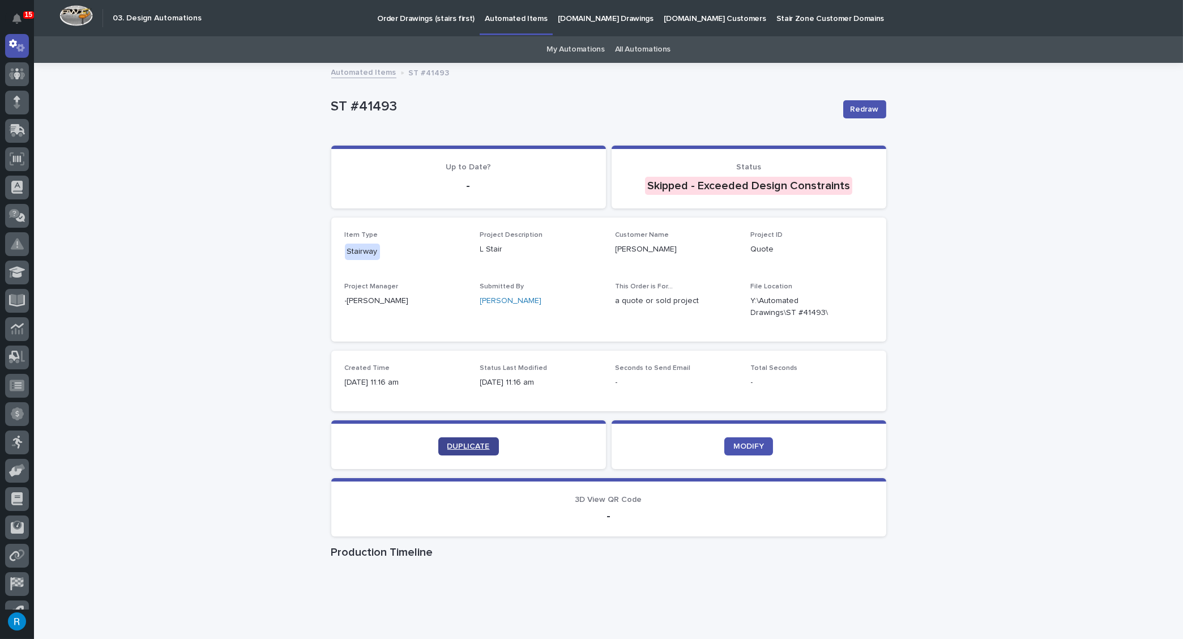
click at [468, 445] on span "DUPLICATE" at bounding box center [468, 446] width 42 height 8
click at [470, 448] on span "DUPLICATE" at bounding box center [468, 446] width 42 height 8
click at [469, 443] on span "DUPLICATE" at bounding box center [468, 446] width 42 height 8
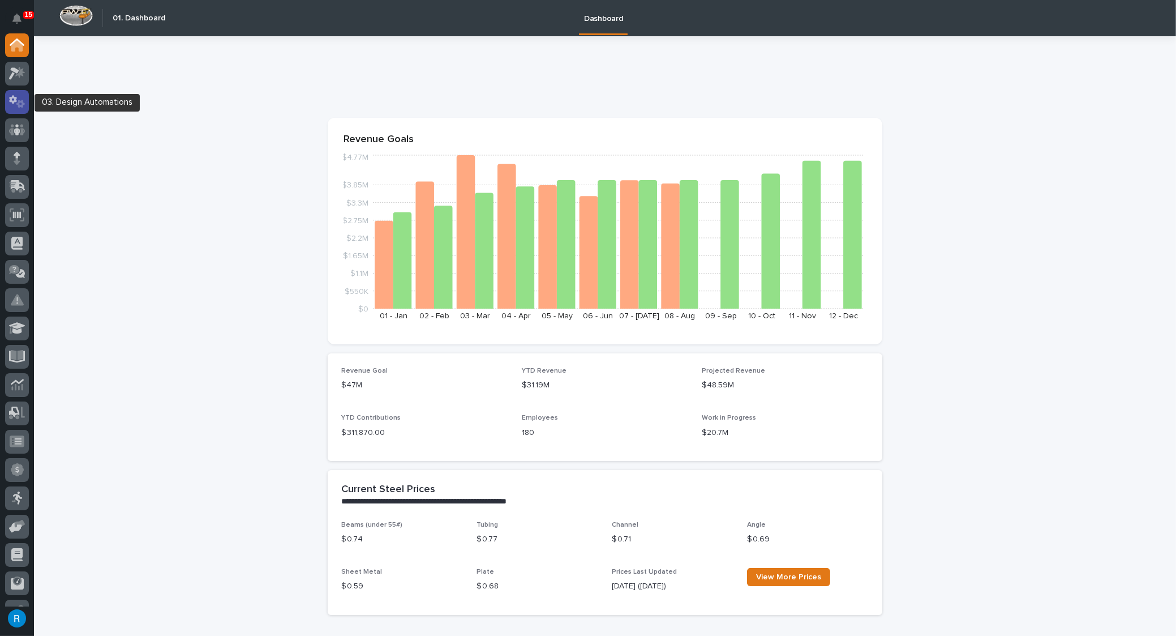
click at [15, 101] on icon at bounding box center [13, 99] width 8 height 8
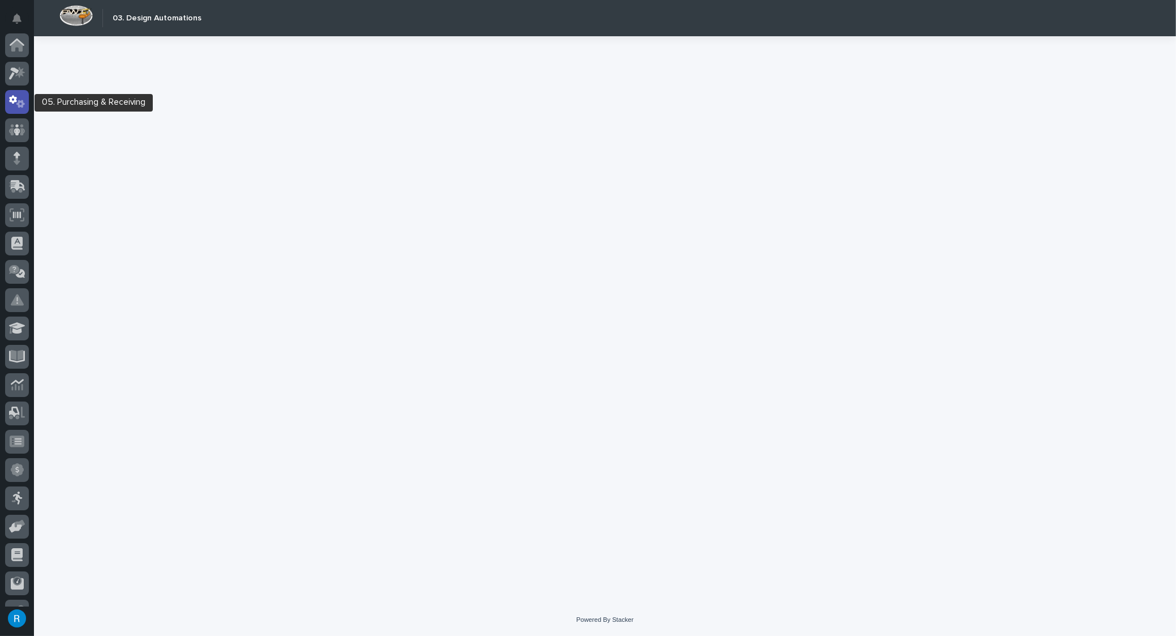
scroll to position [56, 0]
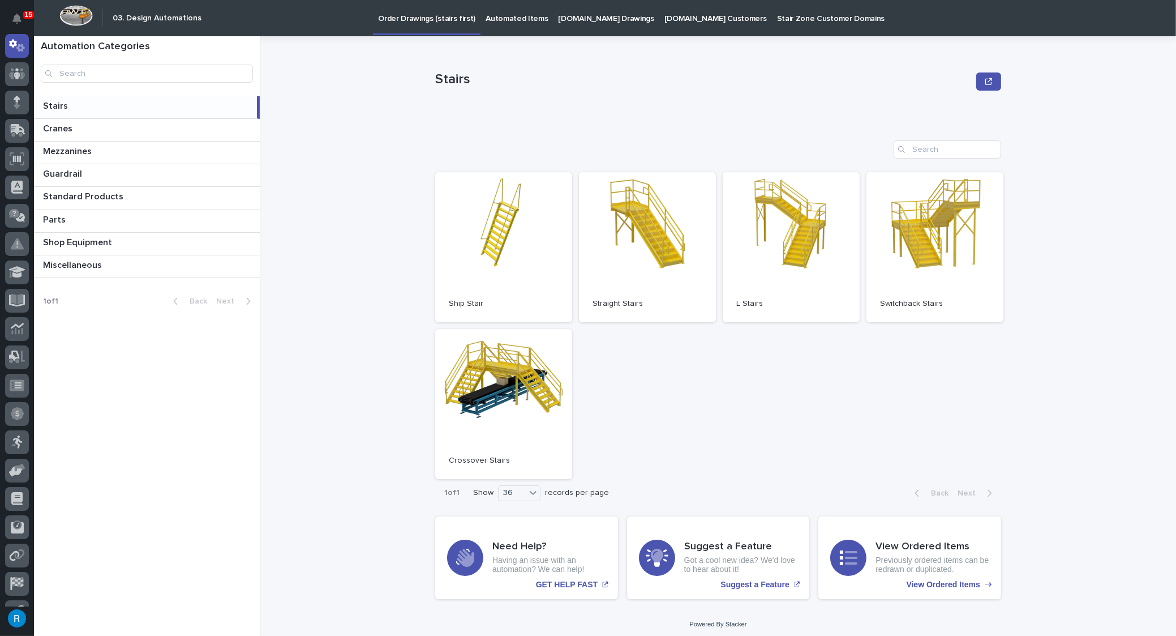
click at [492, 18] on p "Automated Items" at bounding box center [517, 12] width 62 height 24
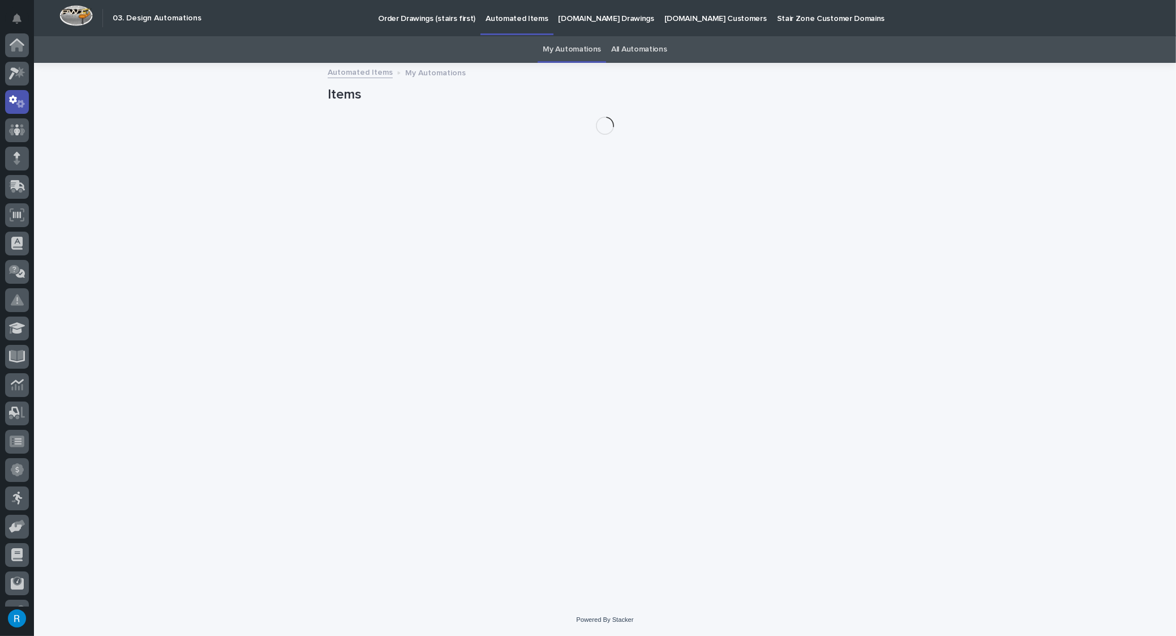
scroll to position [56, 0]
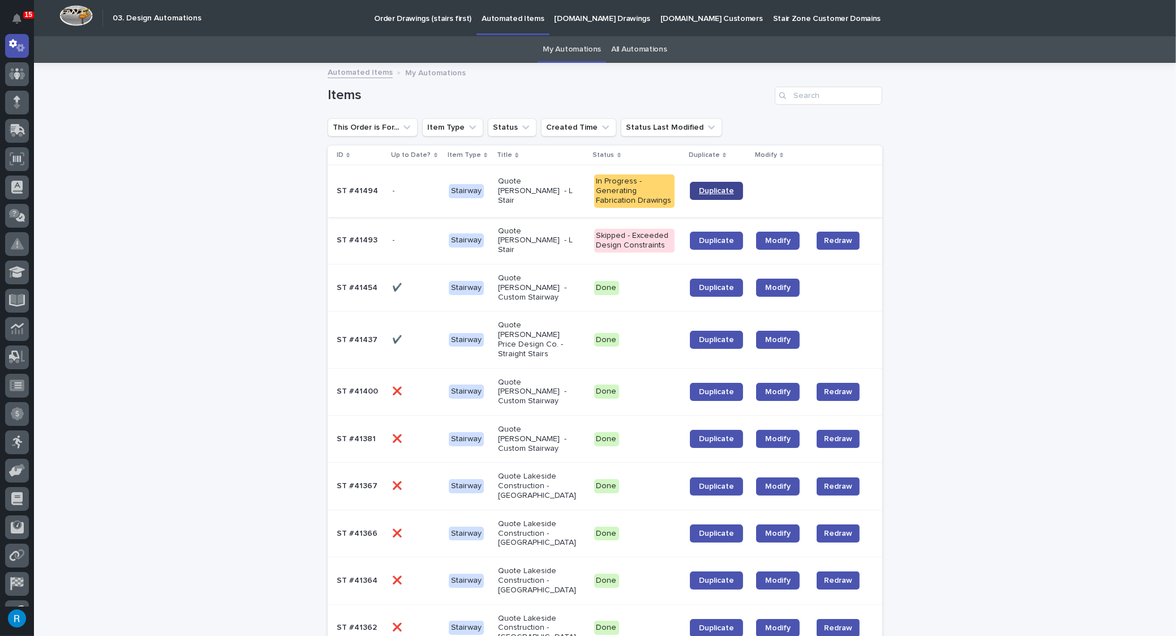
click at [713, 191] on span "Duplicate" at bounding box center [716, 191] width 35 height 8
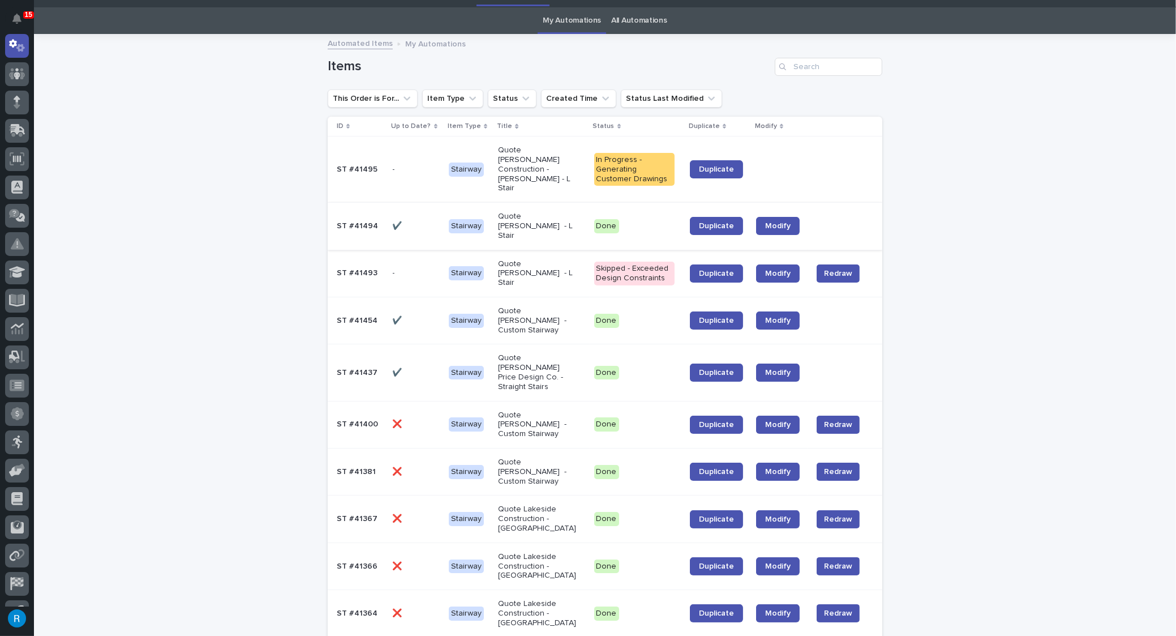
scroll to position [51, 0]
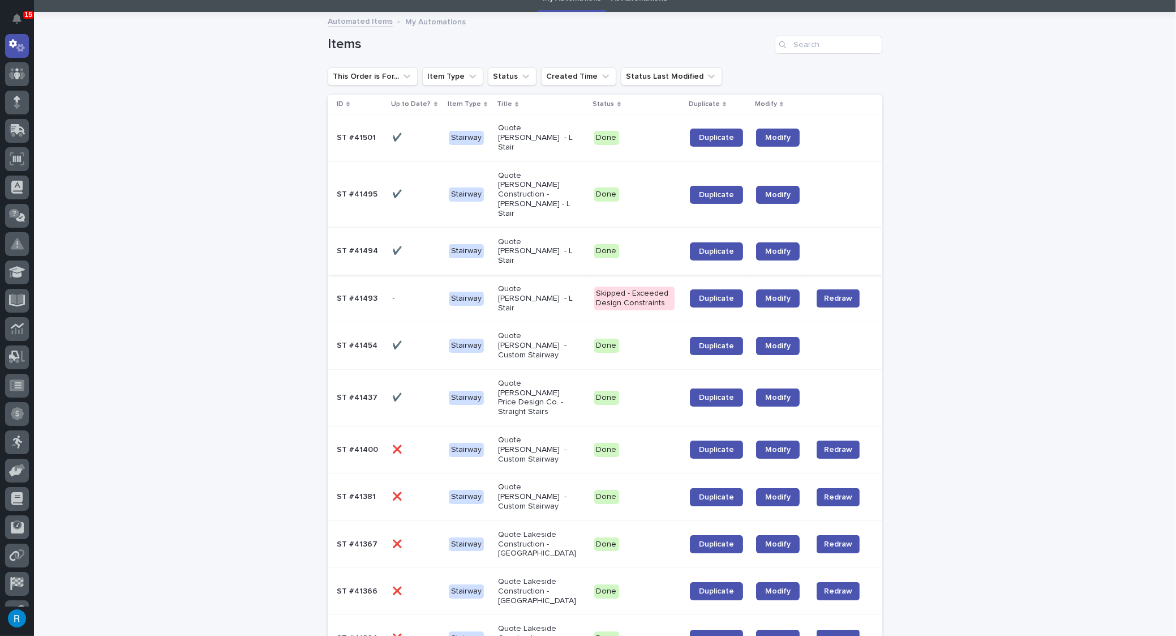
click at [709, 134] on span "Duplicate" at bounding box center [716, 138] width 35 height 8
